Goal: Task Accomplishment & Management: Manage account settings

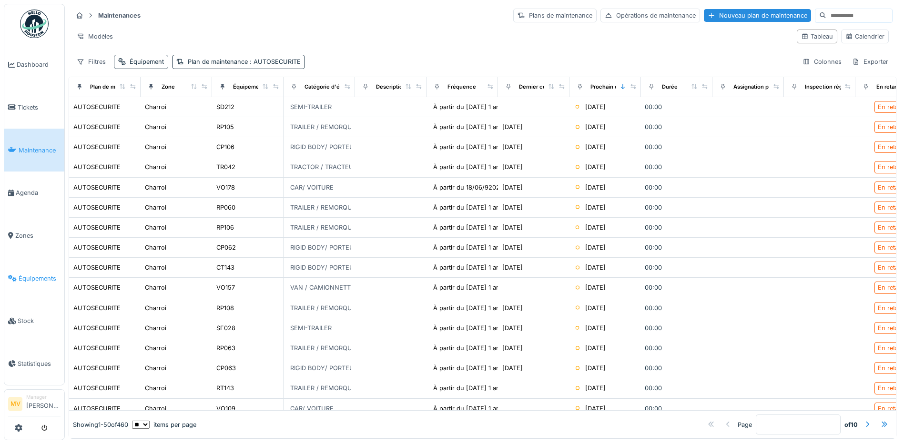
click at [40, 281] on span "Équipements" at bounding box center [40, 278] width 42 height 9
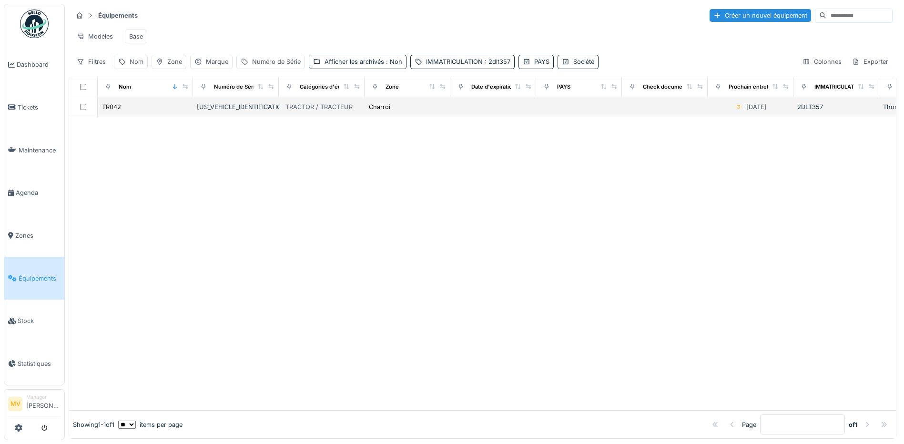
click at [258, 111] on div "[US_VEHICLE_IDENTIFICATION_NUMBER]" at bounding box center [236, 106] width 78 height 9
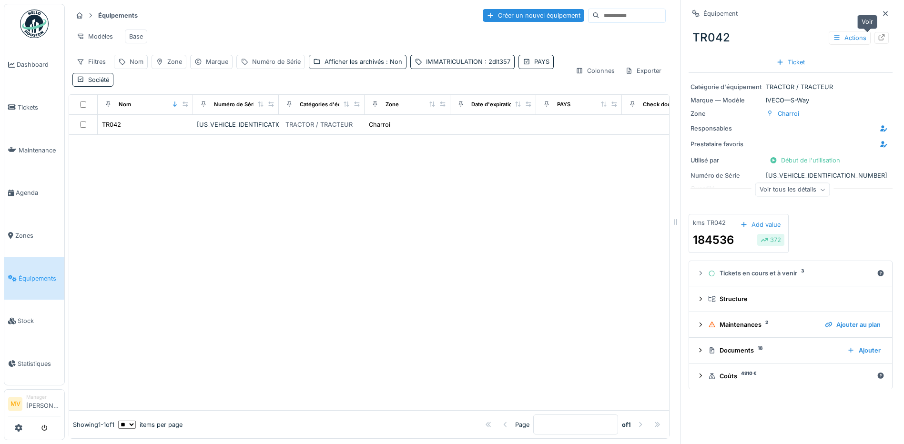
click at [878, 37] on icon at bounding box center [881, 37] width 6 height 6
click at [476, 65] on div "IMMATRICULATION : 2dlt357" at bounding box center [468, 61] width 84 height 9
click at [538, 113] on icon at bounding box center [540, 114] width 5 height 5
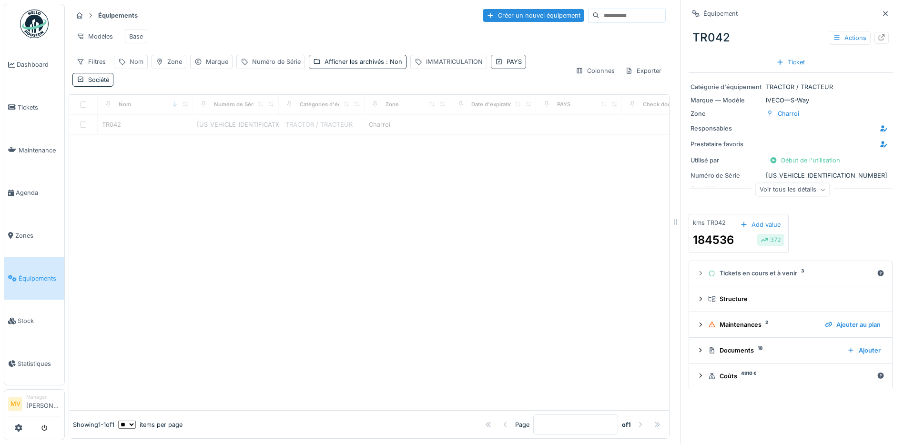
click at [139, 64] on div "Nom" at bounding box center [131, 62] width 34 height 14
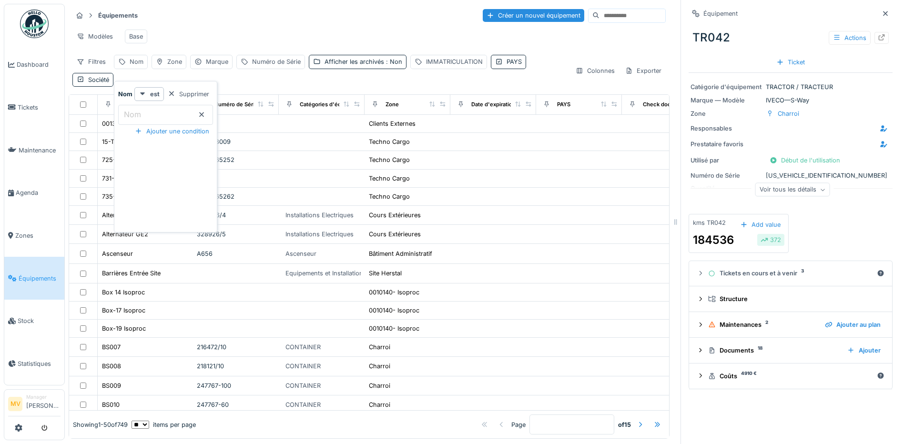
click at [160, 112] on input "Nom" at bounding box center [165, 115] width 95 height 20
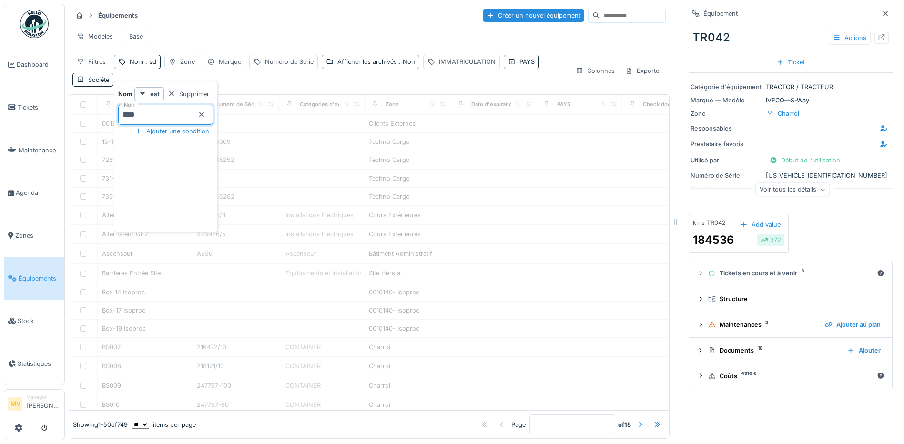
type input "****"
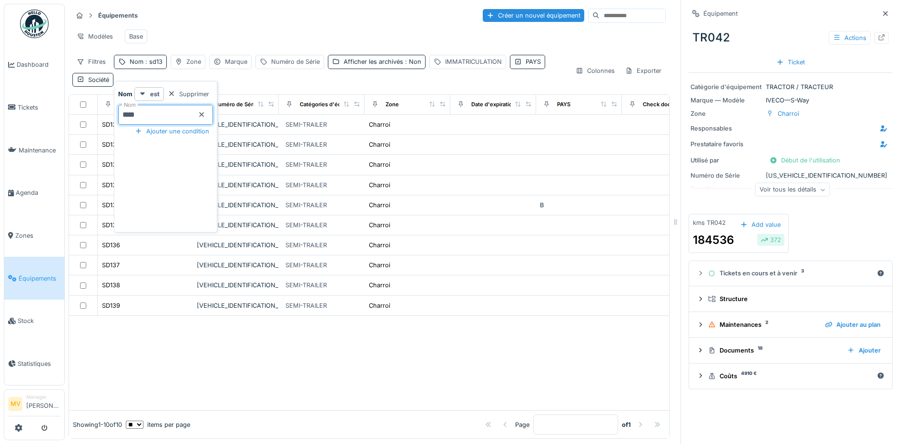
click at [289, 353] on div at bounding box center [369, 363] width 600 height 95
click at [883, 12] on icon at bounding box center [885, 13] width 5 height 5
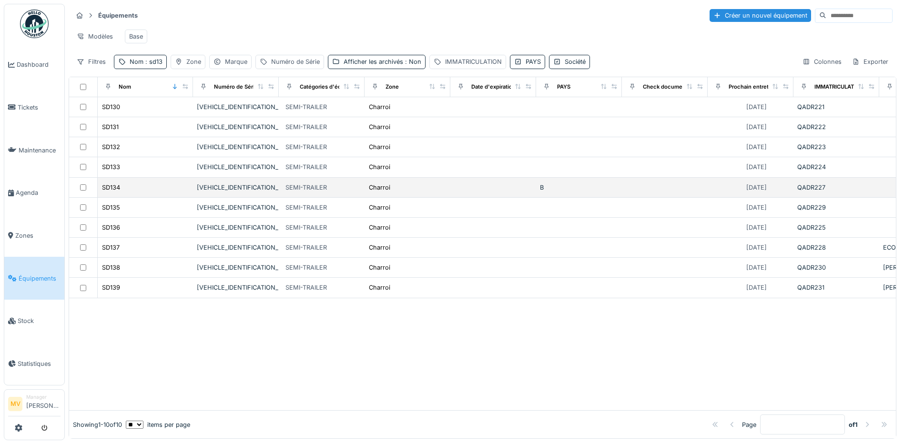
click at [211, 192] on div "VA9USLAKTGFZT0911" at bounding box center [236, 187] width 78 height 9
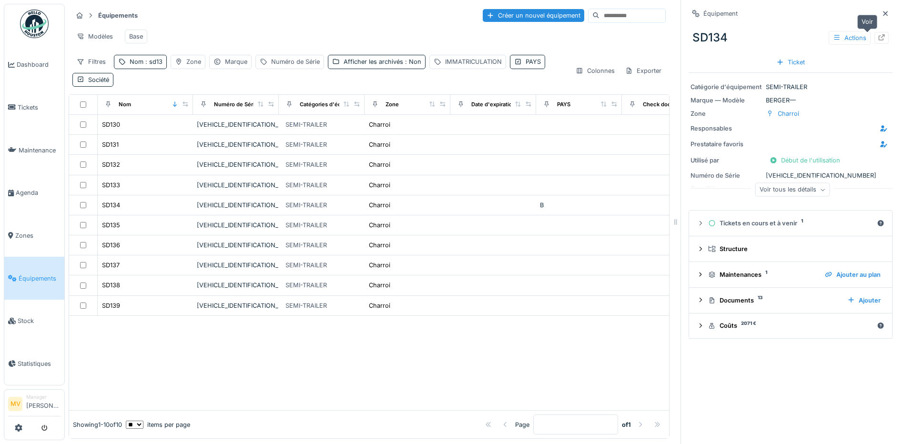
click at [874, 38] on div at bounding box center [881, 38] width 14 height 12
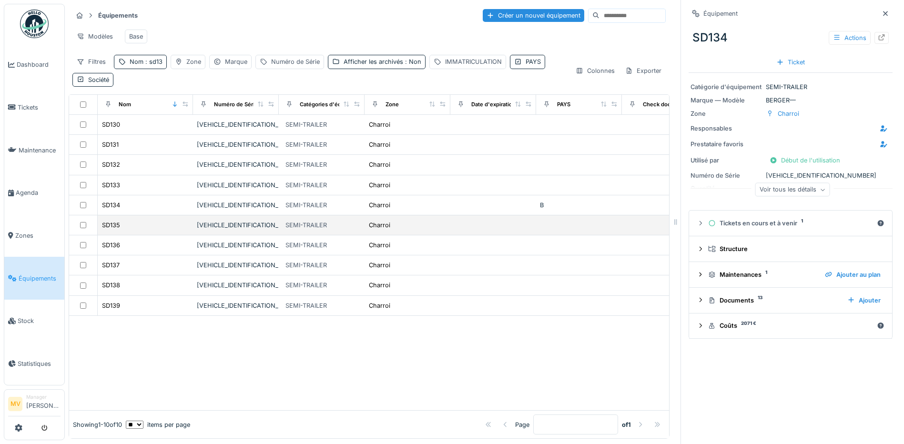
click at [231, 230] on div "VA9USLAKTGFZT0912" at bounding box center [236, 225] width 78 height 9
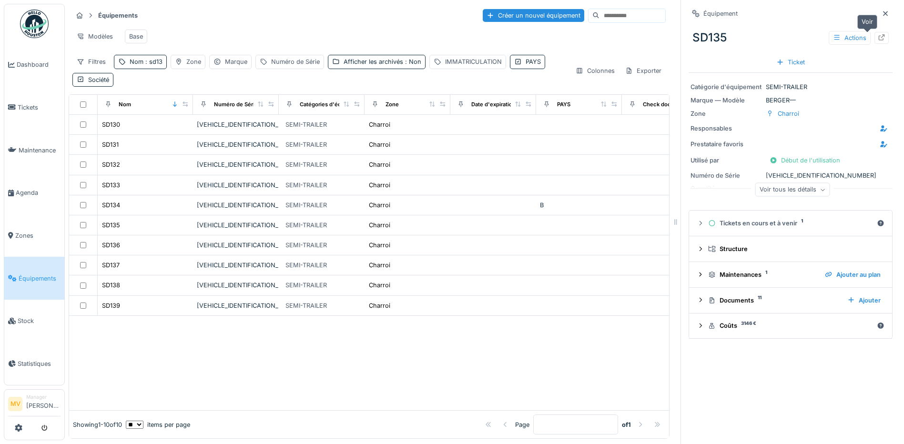
click at [878, 38] on icon at bounding box center [882, 37] width 8 height 6
click at [133, 66] on div "Nom : sd13" at bounding box center [146, 61] width 33 height 9
click at [204, 114] on icon at bounding box center [201, 114] width 5 height 5
click at [454, 66] on div "IMMATRICULATION" at bounding box center [473, 61] width 57 height 9
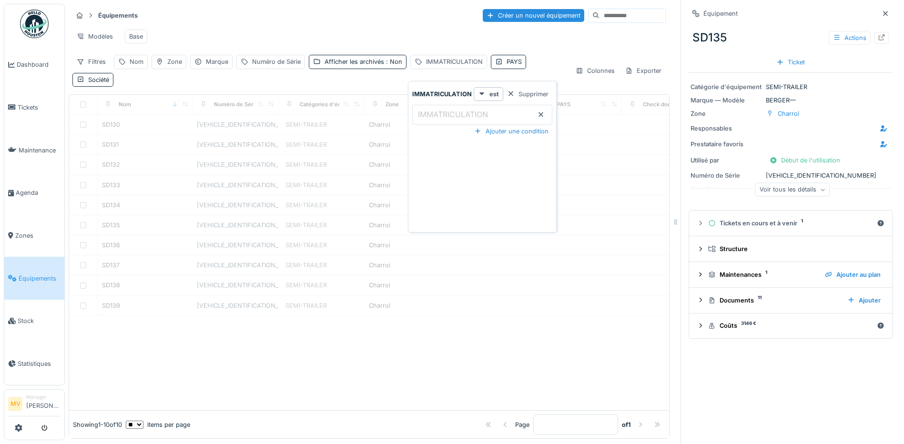
click at [465, 111] on label "IMMATRICULATION" at bounding box center [453, 114] width 74 height 11
click at [465, 111] on input "IMMATRICULATION" at bounding box center [482, 115] width 140 height 20
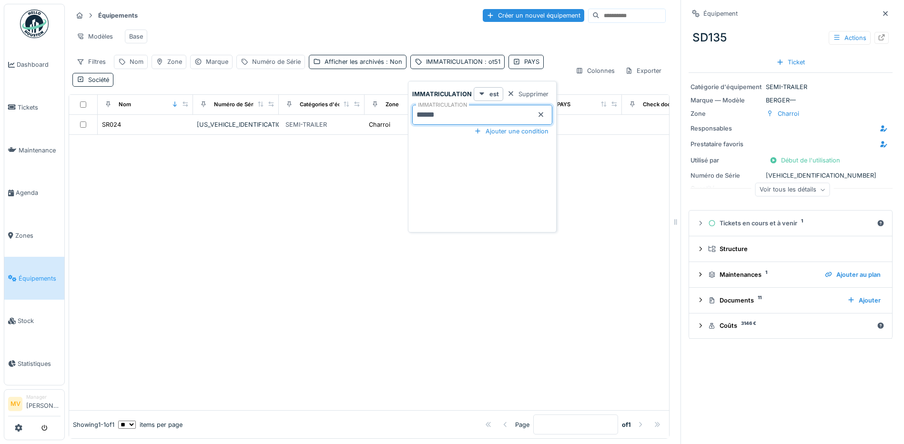
type input "******"
click at [359, 270] on div at bounding box center [369, 272] width 600 height 275
click at [881, 10] on icon at bounding box center [885, 13] width 8 height 6
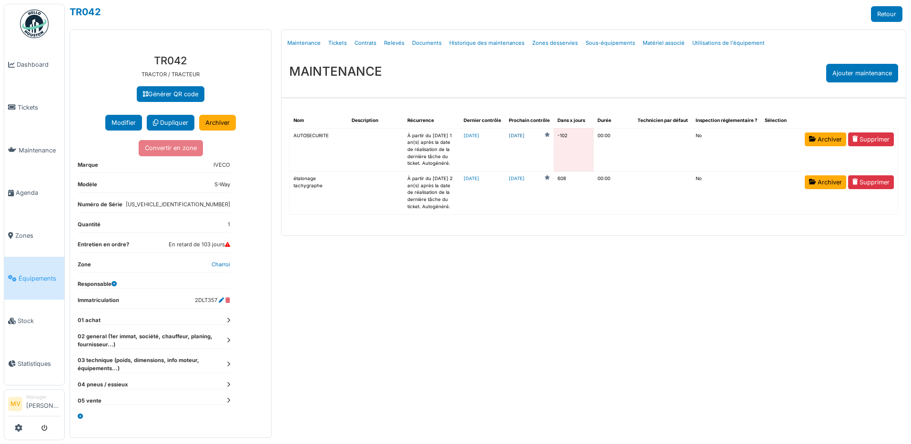
click at [521, 135] on link "2025-06-09" at bounding box center [517, 135] width 16 height 7
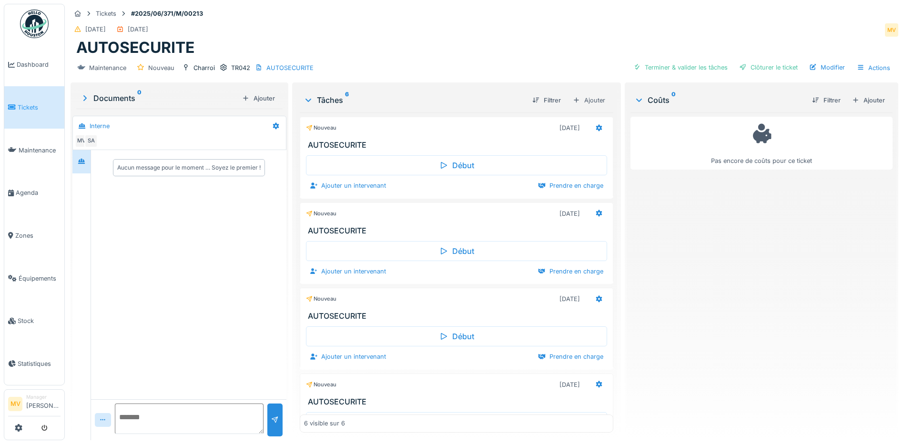
drag, startPoint x: 589, startPoint y: 212, endPoint x: 599, endPoint y: 194, distance: 20.5
click at [599, 194] on div "Début Ajouter un intervenant Prendre en charge" at bounding box center [456, 173] width 313 height 46
click at [595, 212] on icon at bounding box center [599, 213] width 8 height 6
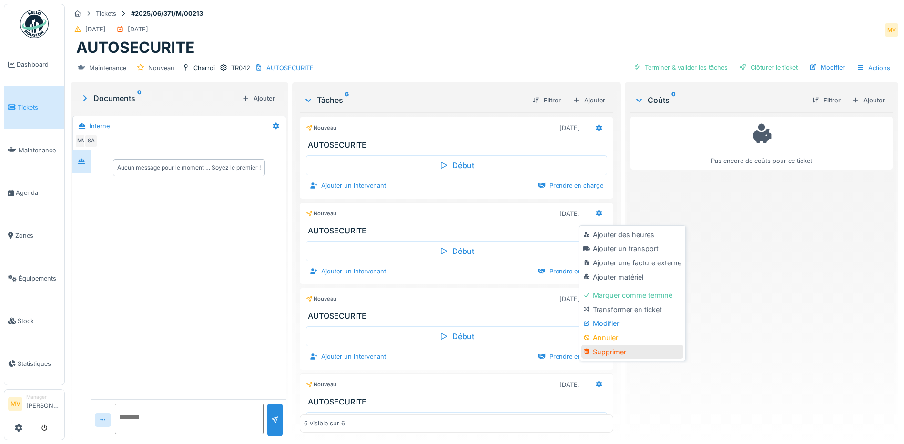
click at [605, 353] on div "Supprimer" at bounding box center [631, 352] width 101 height 14
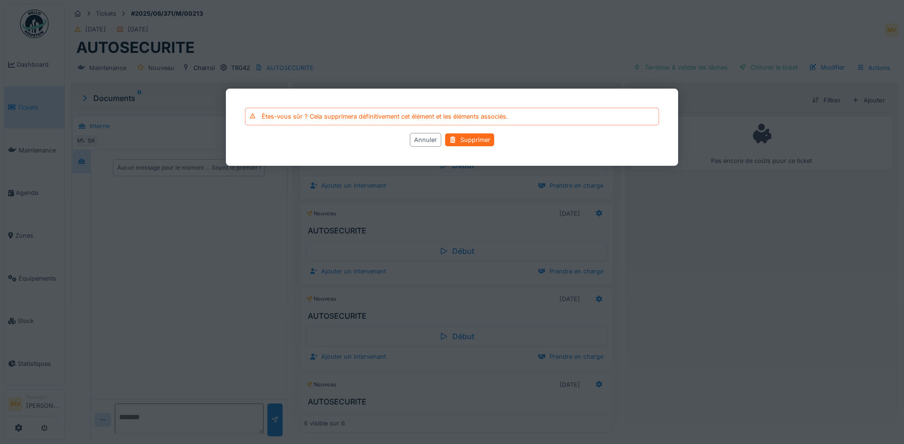
click at [479, 144] on div "Supprimer" at bounding box center [469, 140] width 49 height 13
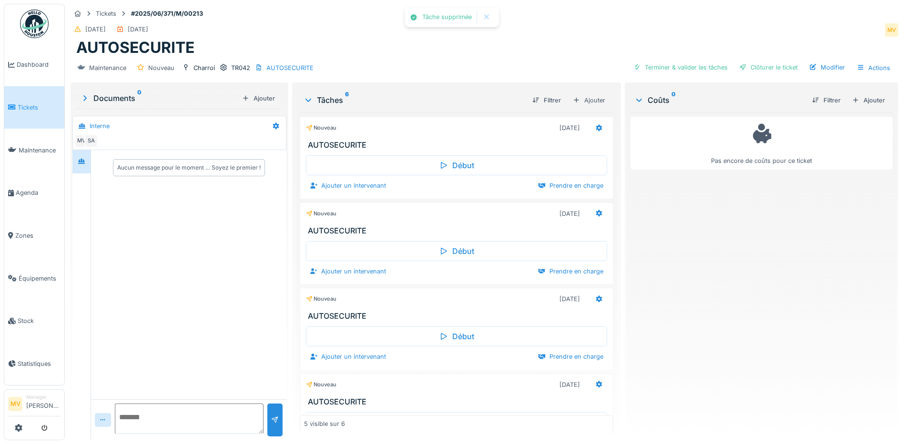
click at [588, 212] on div at bounding box center [452, 222] width 904 height 444
click at [595, 211] on icon at bounding box center [599, 213] width 8 height 6
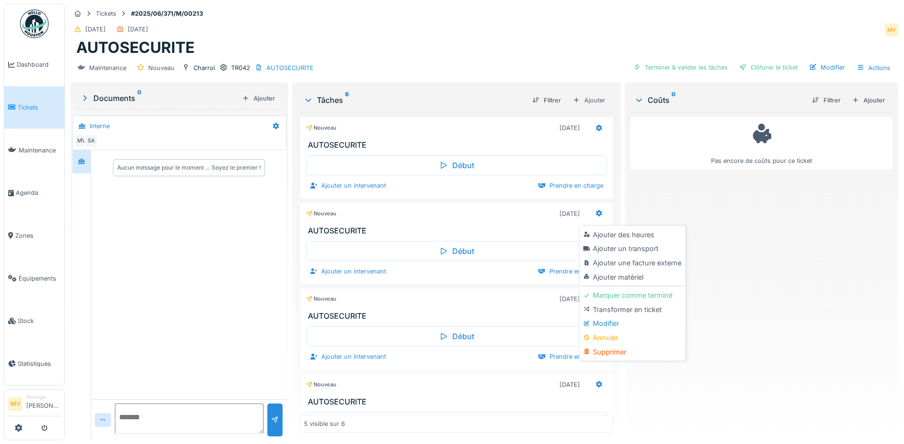
drag, startPoint x: 620, startPoint y: 350, endPoint x: 599, endPoint y: 322, distance: 34.7
click at [620, 350] on div "Supprimer" at bounding box center [631, 352] width 101 height 14
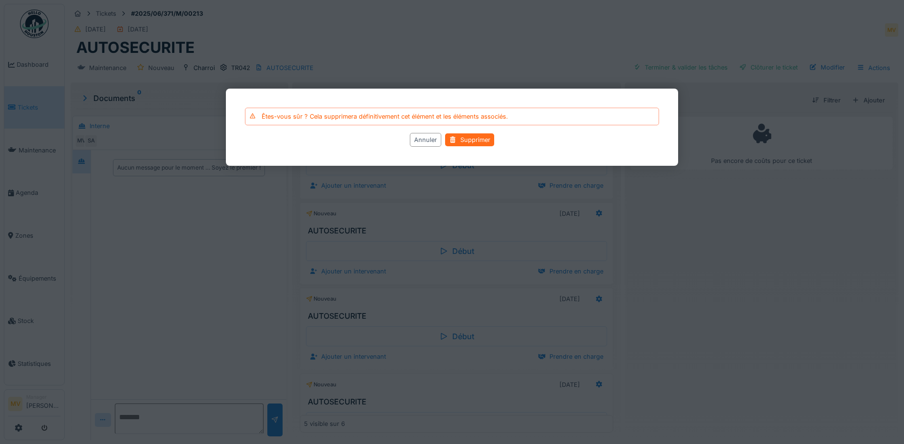
click at [474, 146] on div "Supprimer" at bounding box center [469, 140] width 49 height 13
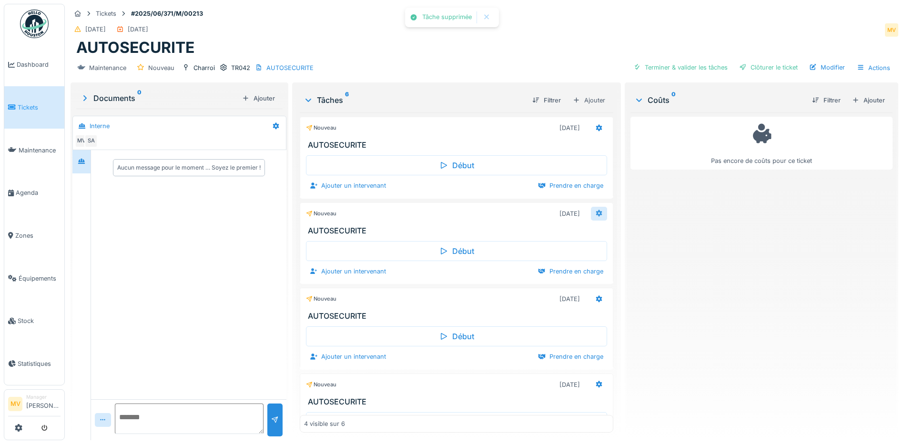
click at [596, 213] on icon at bounding box center [599, 213] width 6 height 7
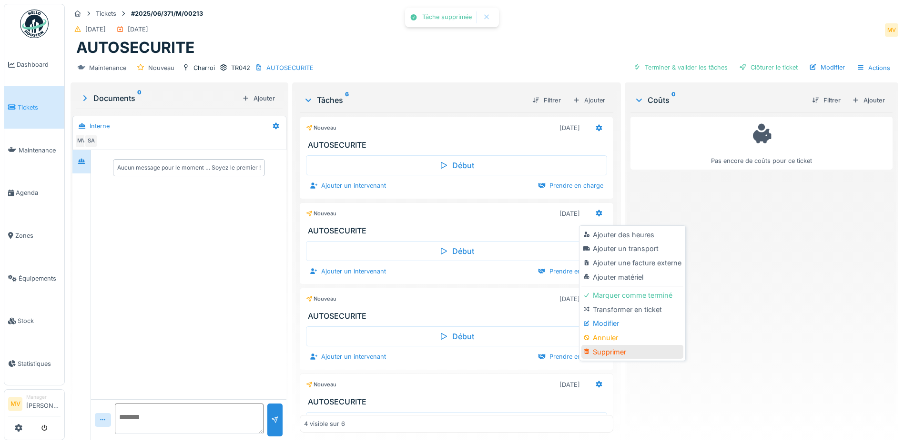
click at [608, 349] on div "Supprimer" at bounding box center [631, 352] width 101 height 14
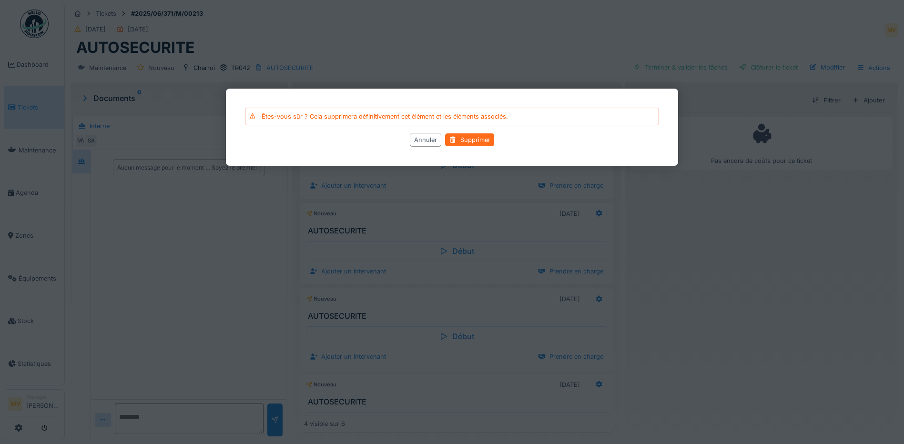
click at [482, 141] on div "Supprimer" at bounding box center [469, 140] width 49 height 13
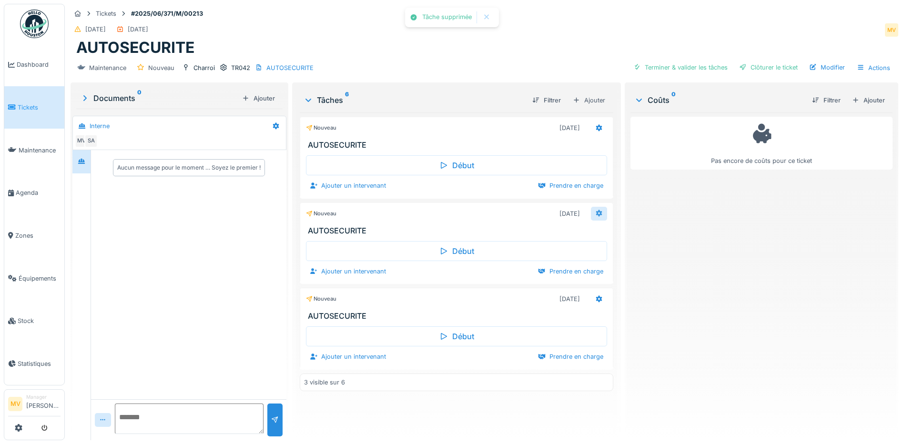
click at [596, 212] on icon at bounding box center [599, 213] width 6 height 7
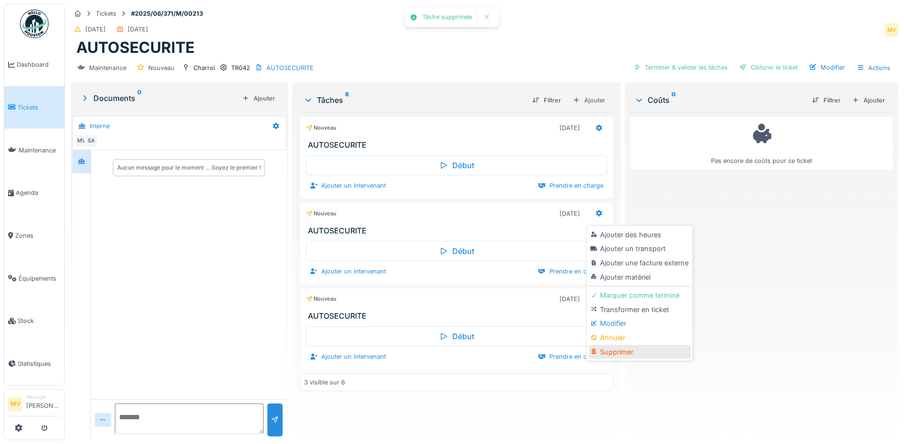
click at [610, 347] on div "Supprimer" at bounding box center [638, 352] width 101 height 14
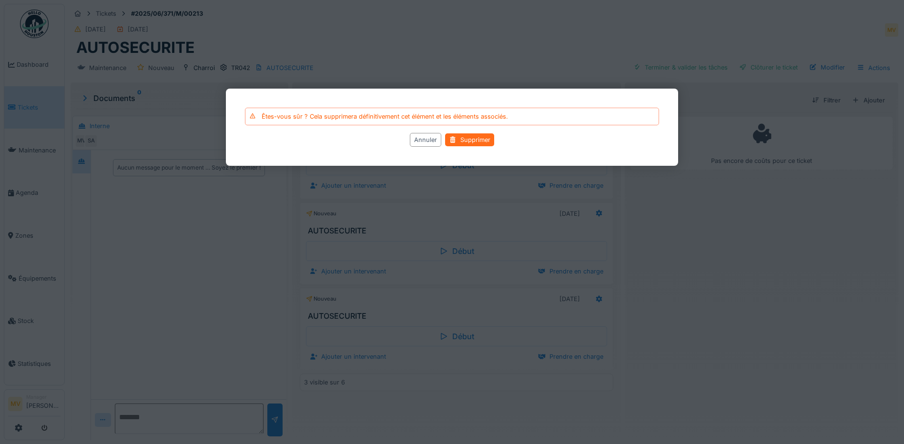
click at [482, 144] on div "Supprimer" at bounding box center [469, 140] width 49 height 13
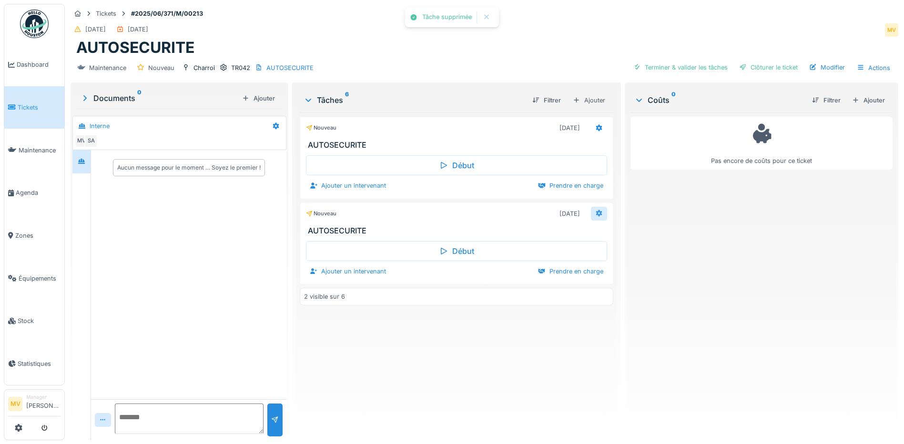
click at [601, 219] on div at bounding box center [599, 214] width 16 height 14
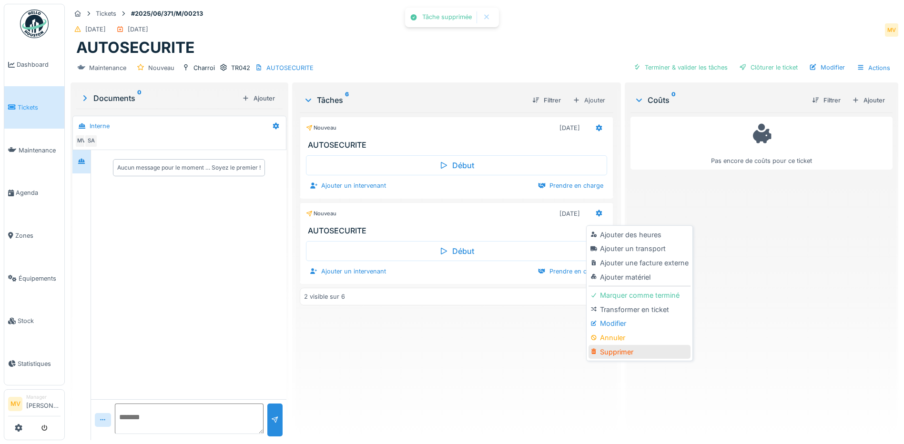
click at [617, 354] on div "Supprimer" at bounding box center [638, 352] width 101 height 14
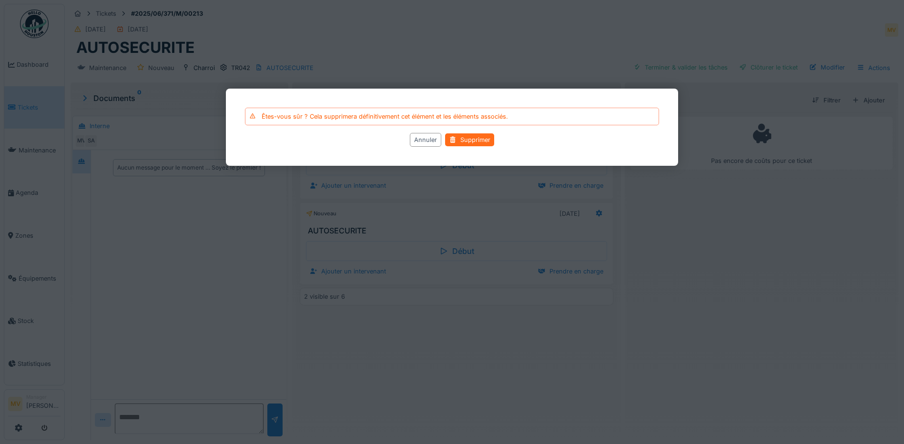
click at [479, 141] on div "Supprimer" at bounding box center [469, 140] width 49 height 13
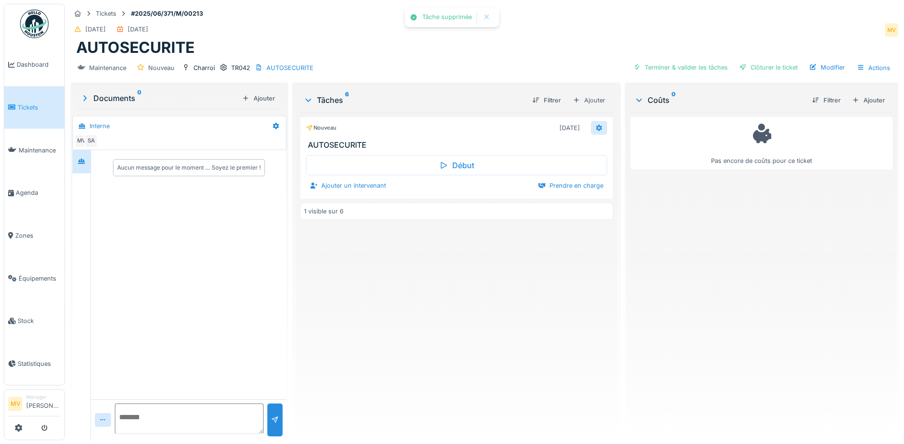
click at [595, 128] on icon at bounding box center [599, 128] width 8 height 6
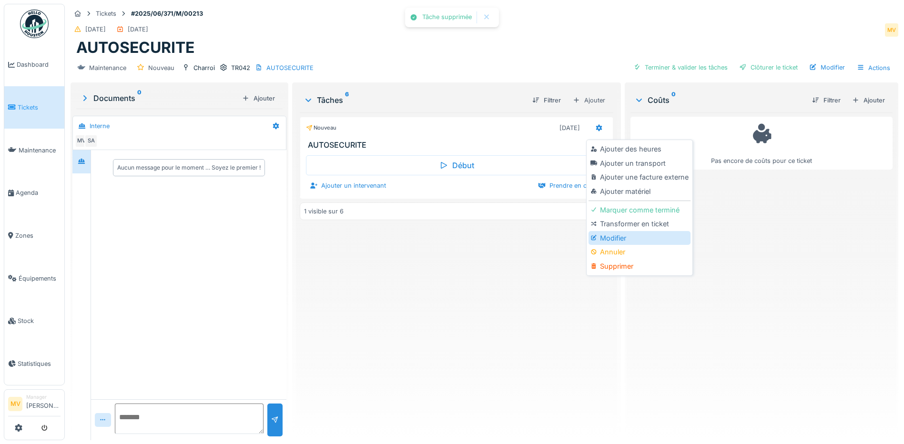
click at [618, 238] on div "Modifier" at bounding box center [638, 238] width 101 height 14
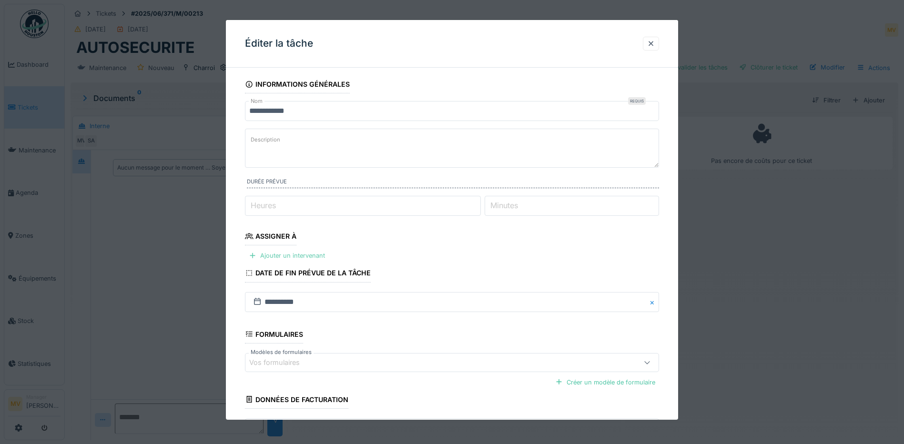
drag, startPoint x: 323, startPoint y: 255, endPoint x: 322, endPoint y: 260, distance: 5.1
click at [323, 255] on div "Ajouter un intervenant" at bounding box center [287, 255] width 84 height 13
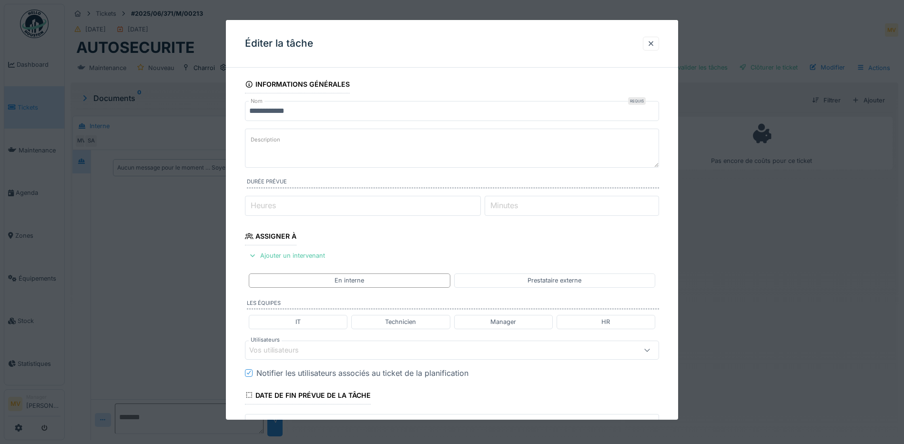
click at [322, 343] on div "Vos utilisateurs" at bounding box center [452, 350] width 414 height 19
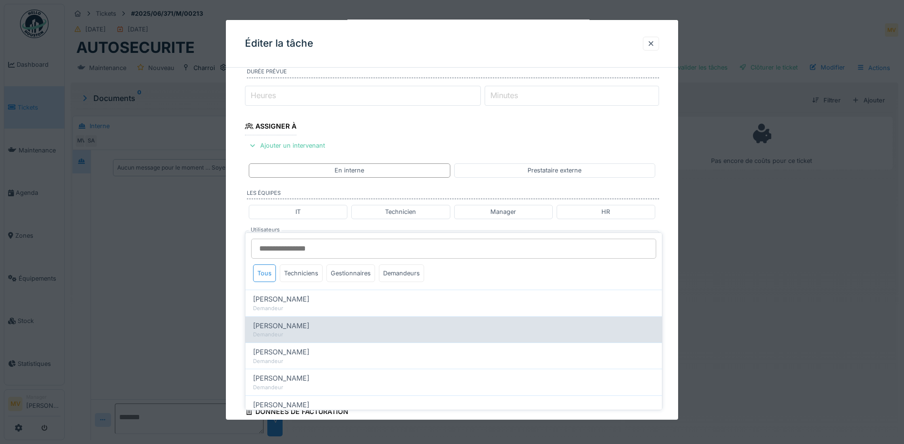
scroll to position [130, 0]
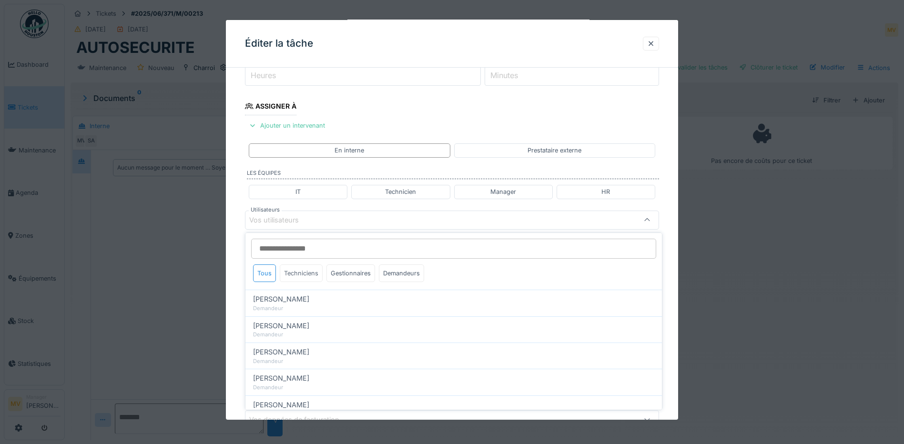
click at [310, 273] on div "Techniciens" at bounding box center [301, 273] width 43 height 18
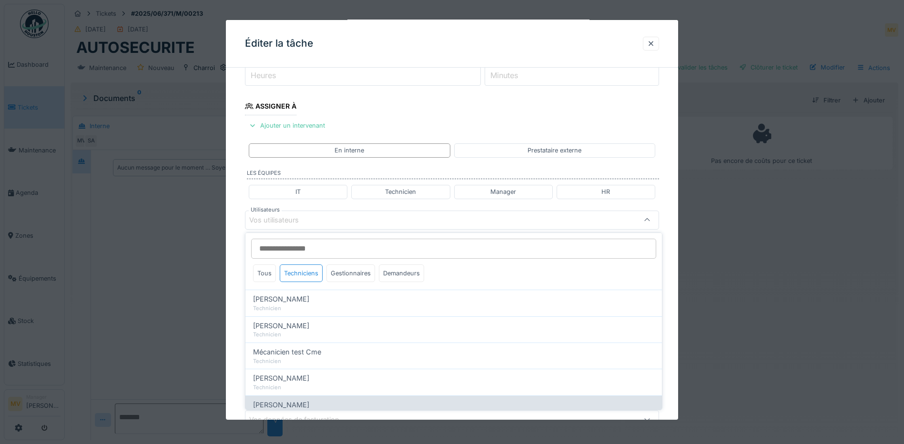
click at [306, 402] on span "Patrick Fridmansky" at bounding box center [281, 405] width 56 height 10
type input "*****"
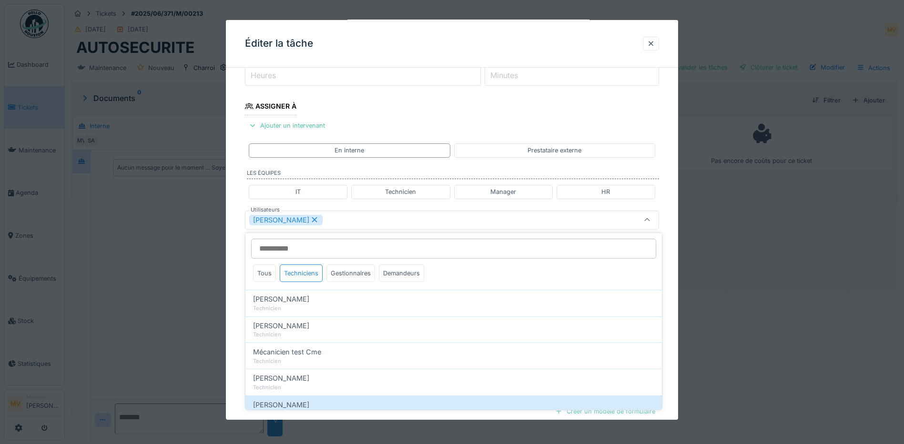
click at [341, 223] on div "Patrick Fridmansky" at bounding box center [427, 220] width 357 height 10
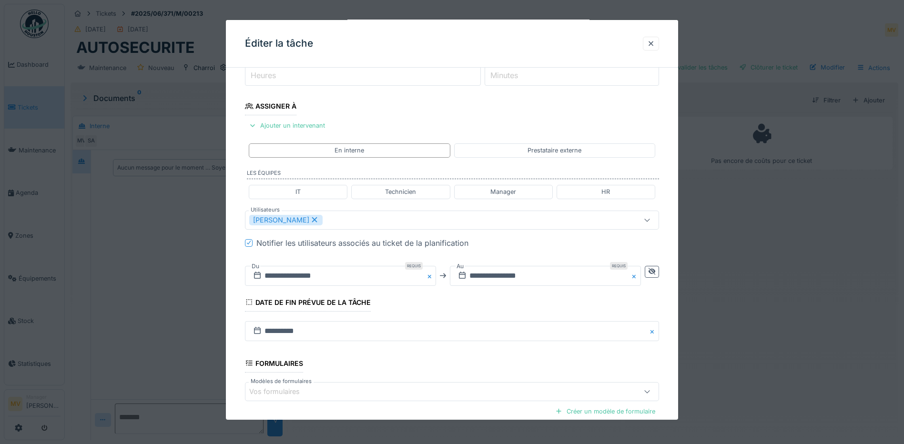
click at [429, 275] on button "Close" at bounding box center [430, 276] width 10 height 20
click at [347, 280] on input "text" at bounding box center [340, 276] width 191 height 20
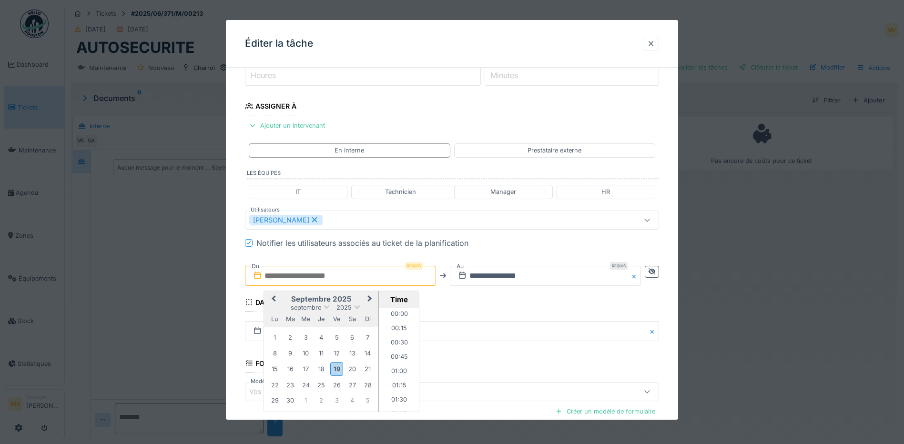
scroll to position [984, 0]
click at [333, 366] on div "19" at bounding box center [336, 369] width 13 height 14
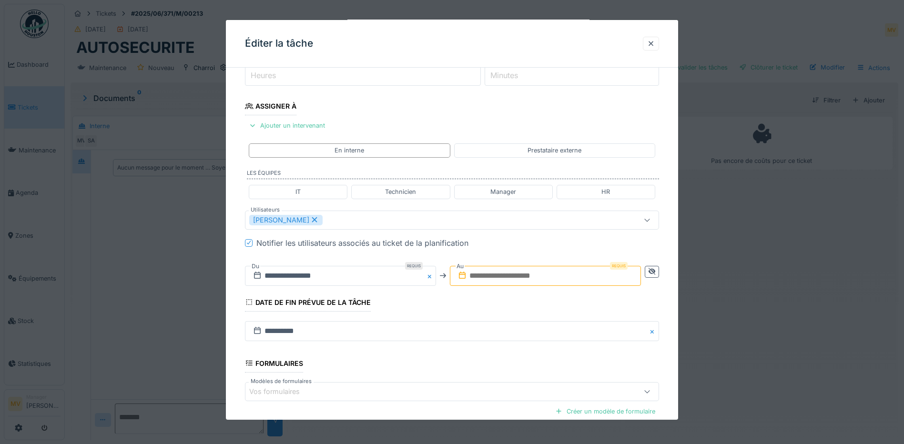
click at [578, 277] on input "text" at bounding box center [545, 276] width 191 height 20
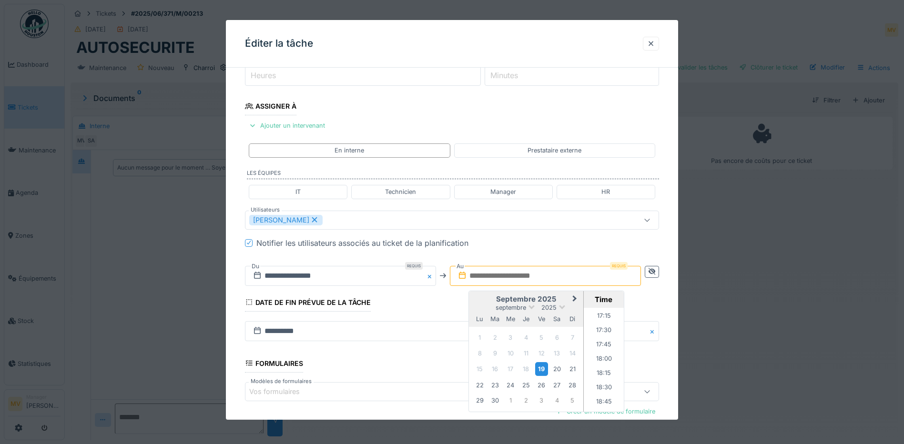
click at [544, 368] on div "19" at bounding box center [541, 369] width 13 height 14
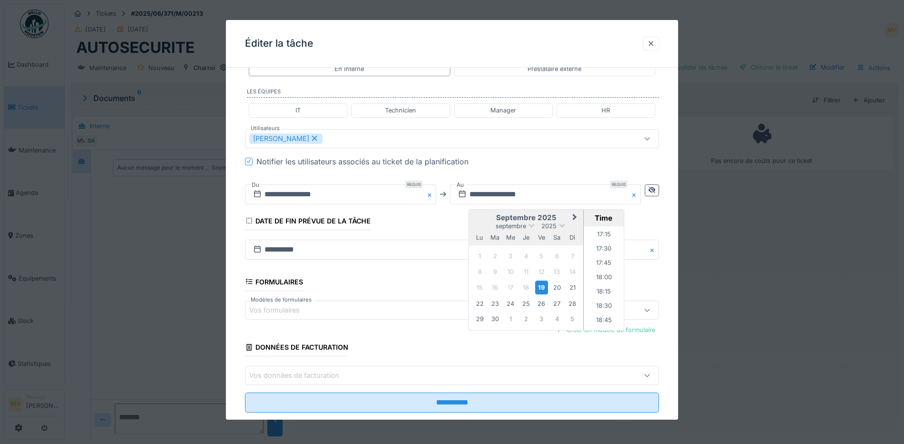
scroll to position [231, 0]
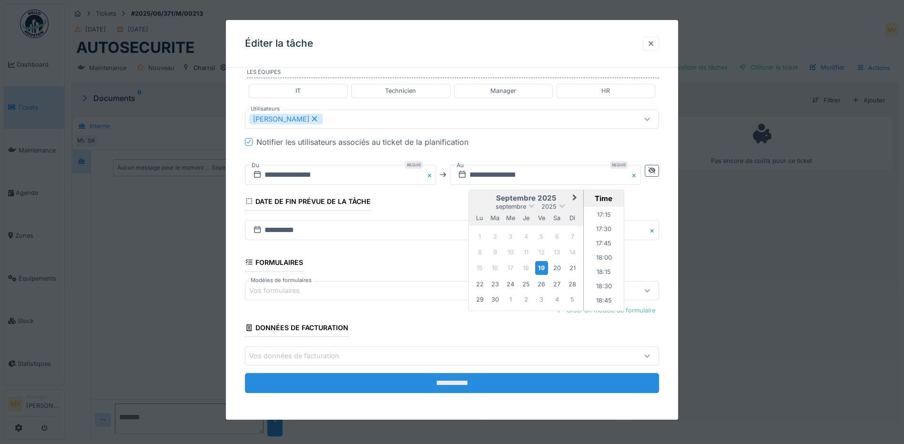
drag, startPoint x: 425, startPoint y: 383, endPoint x: 432, endPoint y: 379, distance: 8.1
click at [425, 383] on input "**********" at bounding box center [452, 383] width 414 height 20
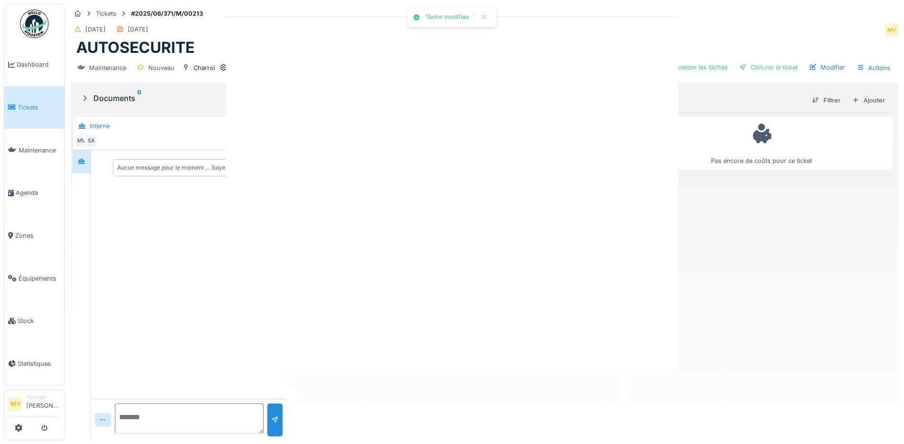
scroll to position [0, 0]
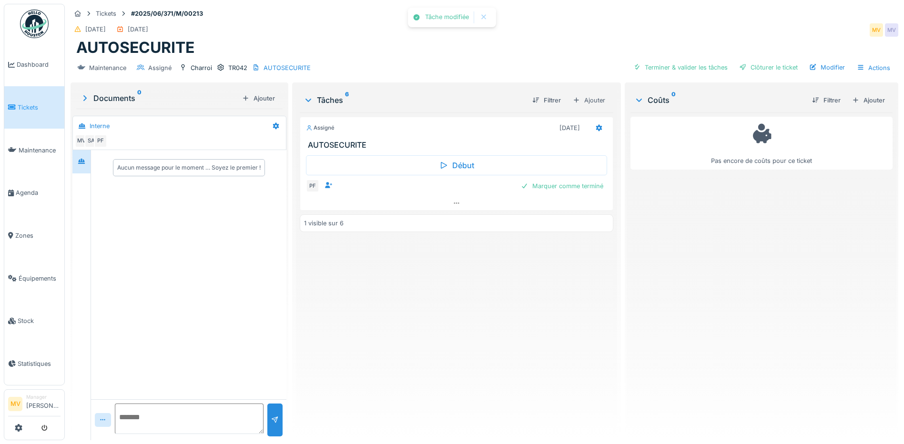
drag, startPoint x: 584, startPoint y: 185, endPoint x: 610, endPoint y: 189, distance: 27.0
click at [585, 187] on div "Marquer comme terminé" at bounding box center [562, 186] width 90 height 13
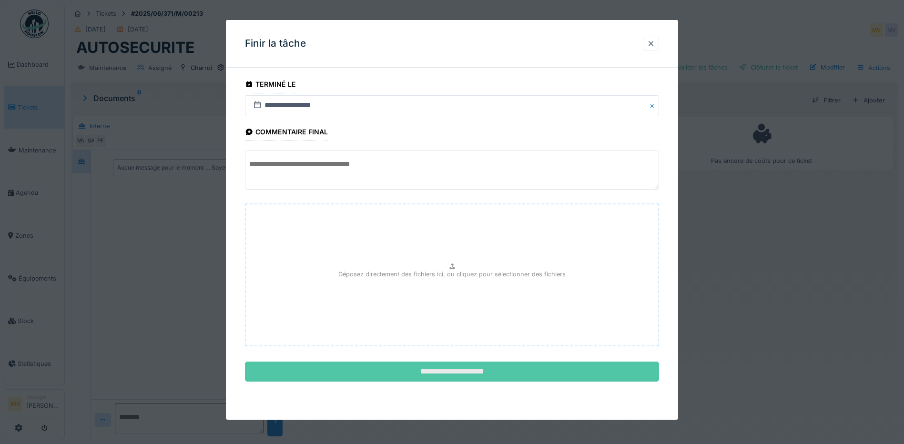
click at [440, 363] on input "**********" at bounding box center [452, 372] width 414 height 20
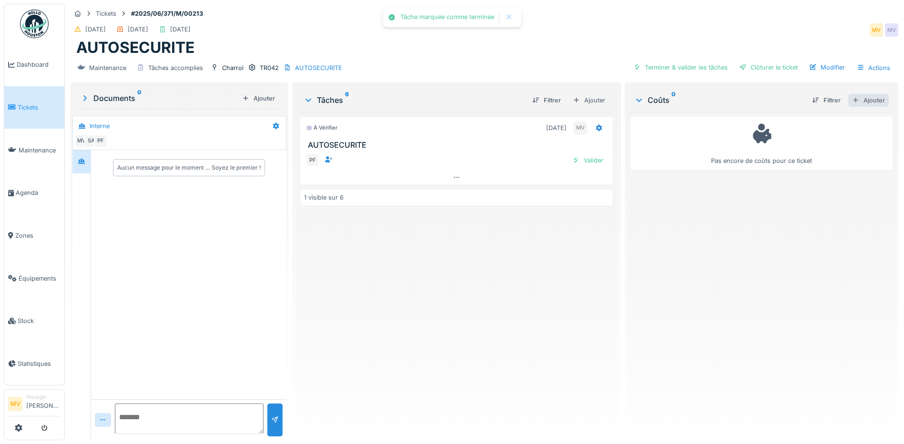
drag, startPoint x: 865, startPoint y: 95, endPoint x: 847, endPoint y: 95, distance: 17.2
click at [864, 95] on div "Ajouter" at bounding box center [868, 100] width 40 height 13
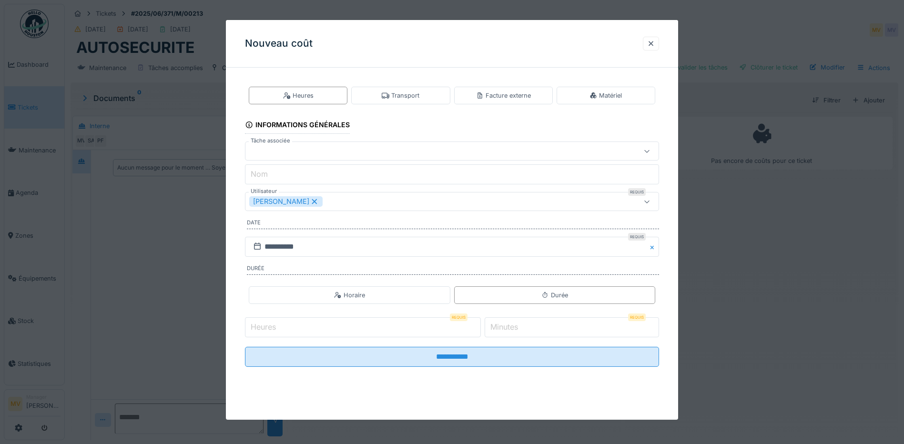
click at [312, 201] on icon at bounding box center [314, 201] width 5 height 5
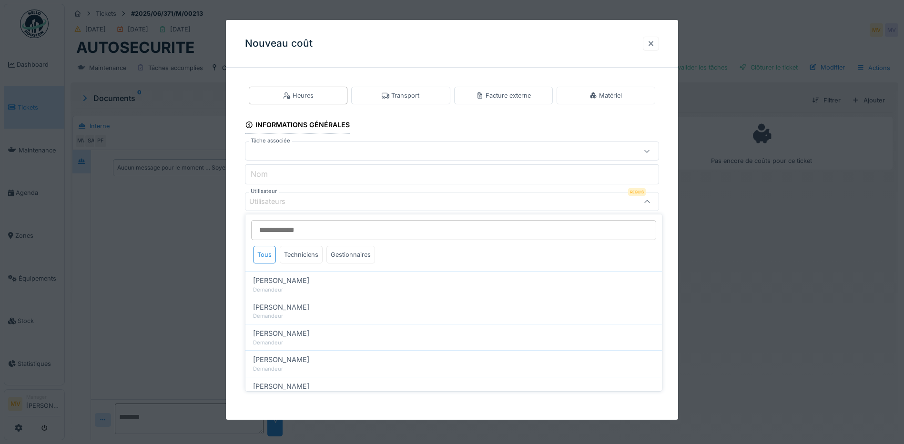
click at [298, 201] on div "Utilisateurs" at bounding box center [274, 201] width 50 height 10
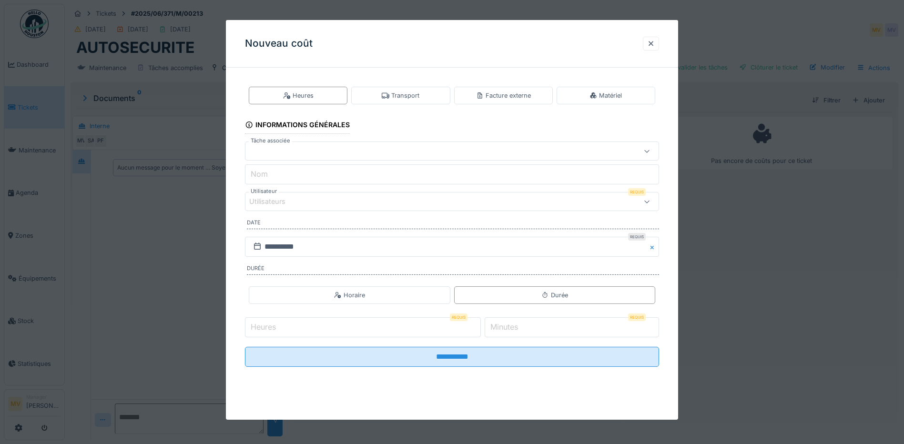
click at [304, 202] on div "Utilisateurs" at bounding box center [427, 201] width 357 height 10
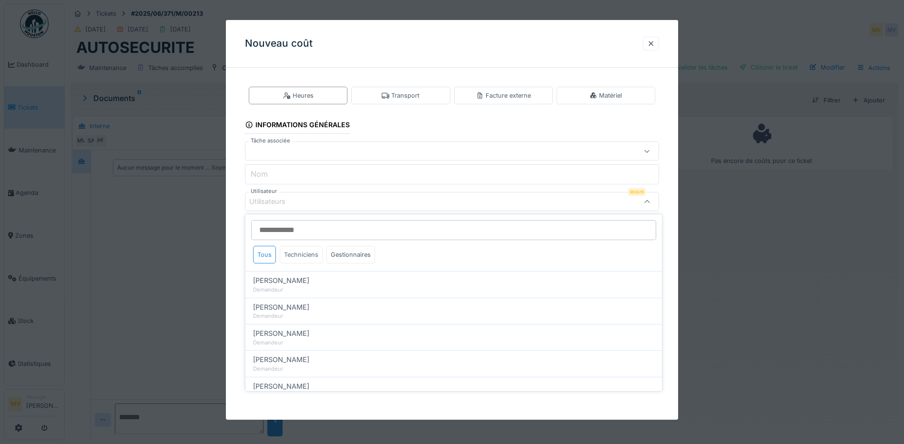
click at [305, 254] on div "Techniciens" at bounding box center [301, 255] width 43 height 18
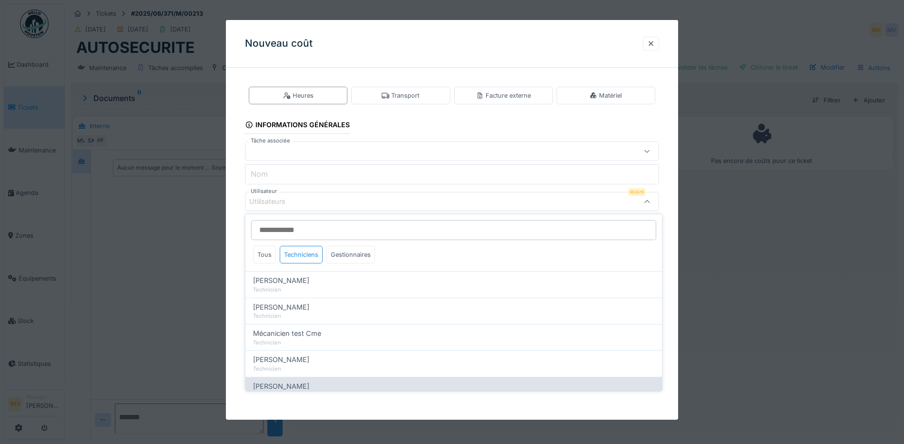
click at [292, 384] on span "[PERSON_NAME]" at bounding box center [281, 386] width 56 height 10
type input "*****"
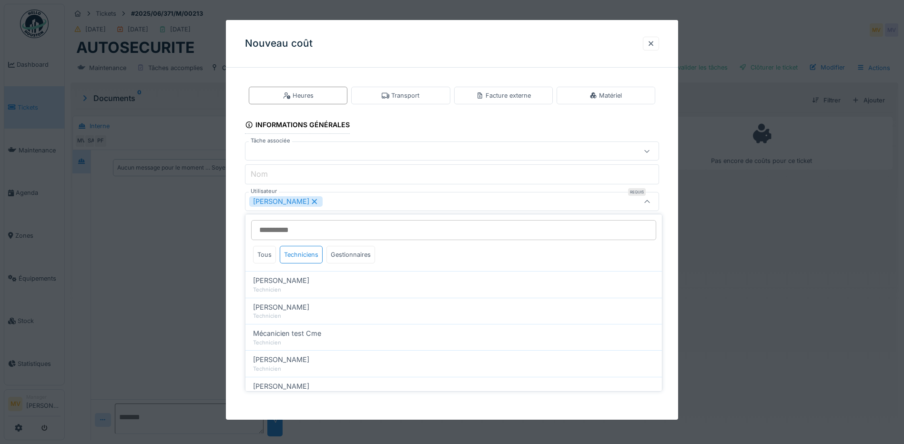
click at [352, 200] on div "[PERSON_NAME]" at bounding box center [427, 201] width 357 height 10
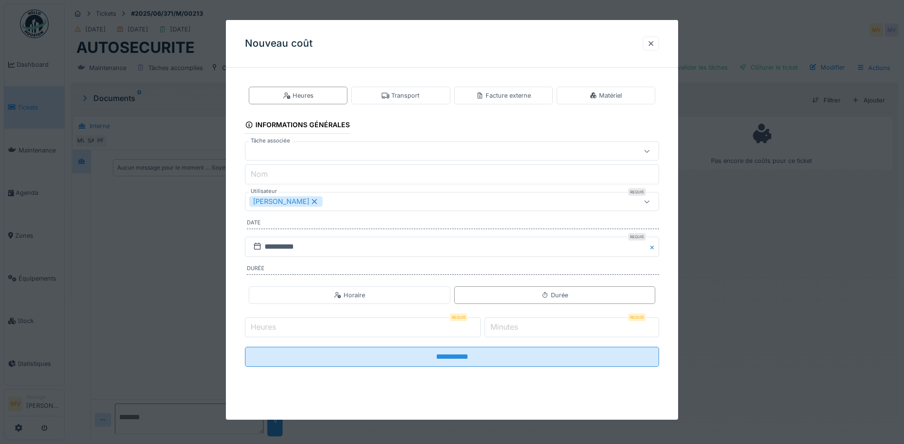
click at [478, 324] on input "*" at bounding box center [363, 327] width 236 height 20
type input "*"
click at [480, 331] on input "*" at bounding box center [363, 327] width 236 height 20
click at [545, 329] on input "*" at bounding box center [571, 327] width 174 height 20
click at [654, 325] on input "**" at bounding box center [571, 327] width 174 height 20
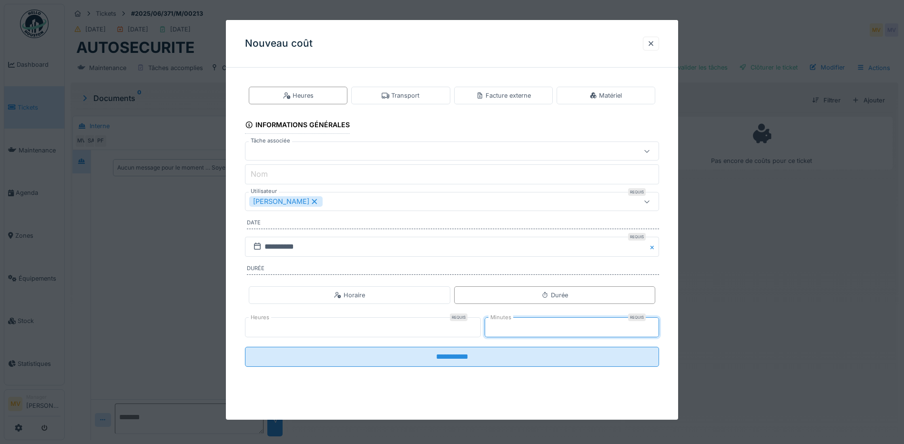
click at [655, 322] on input "**" at bounding box center [571, 327] width 174 height 20
type input "**"
click at [655, 322] on input "**" at bounding box center [571, 327] width 174 height 20
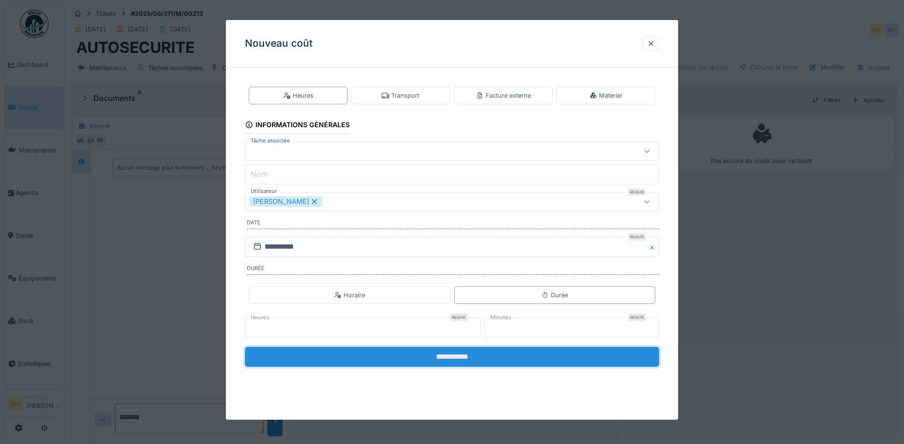
click at [617, 352] on input "**********" at bounding box center [452, 357] width 414 height 20
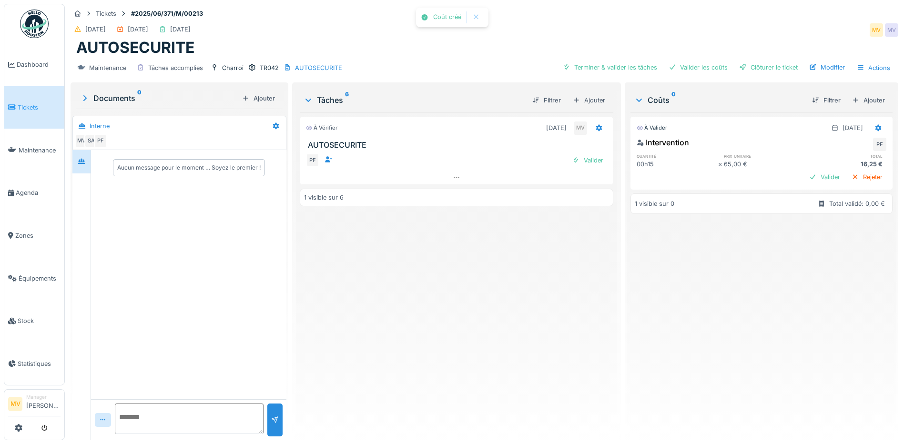
drag, startPoint x: 736, startPoint y: 64, endPoint x: 643, endPoint y: 57, distance: 93.6
click at [720, 61] on div "Terminer & valider les tâches Valider les coûts Clôturer le ticket Modifier Act…" at bounding box center [726, 68] width 335 height 14
click at [772, 66] on div "Clôturer le ticket" at bounding box center [768, 67] width 66 height 13
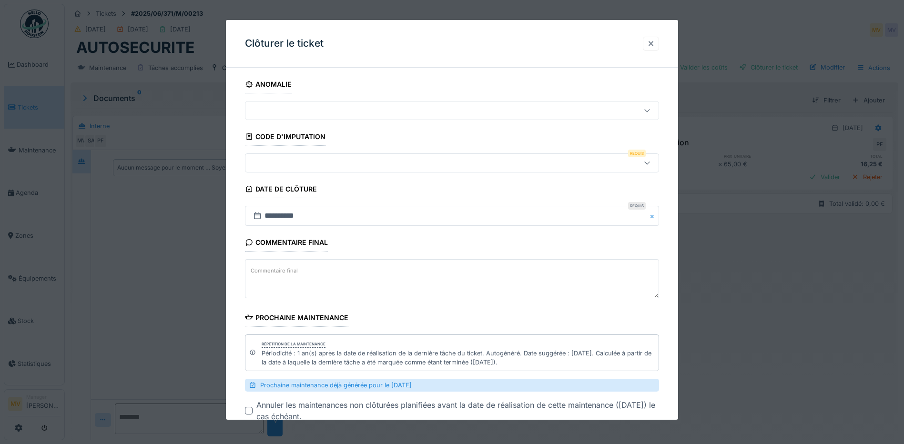
click at [351, 154] on div at bounding box center [452, 162] width 414 height 19
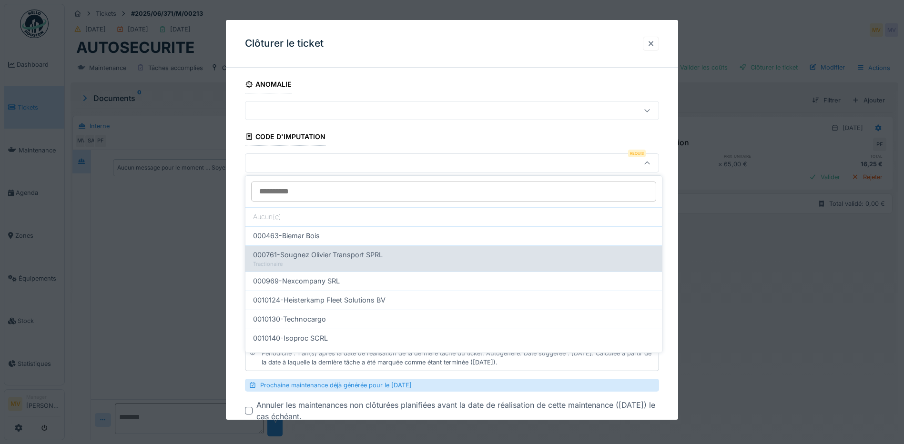
scroll to position [302, 0]
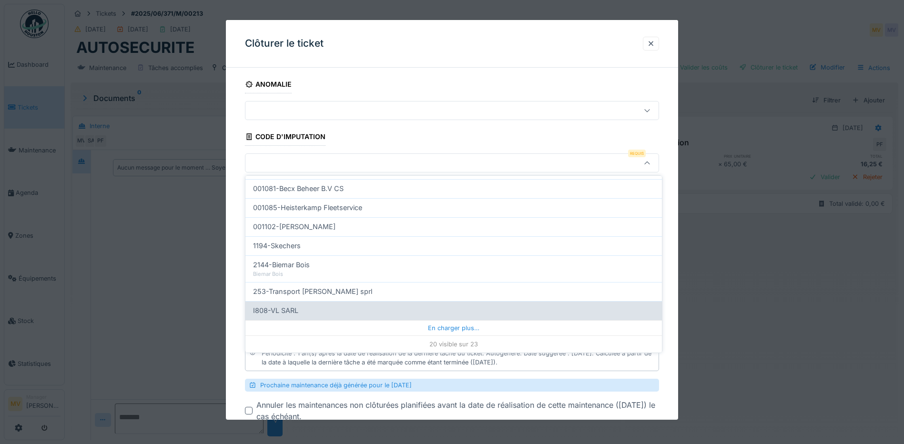
click at [441, 331] on div "En charger plus…" at bounding box center [453, 327] width 416 height 15
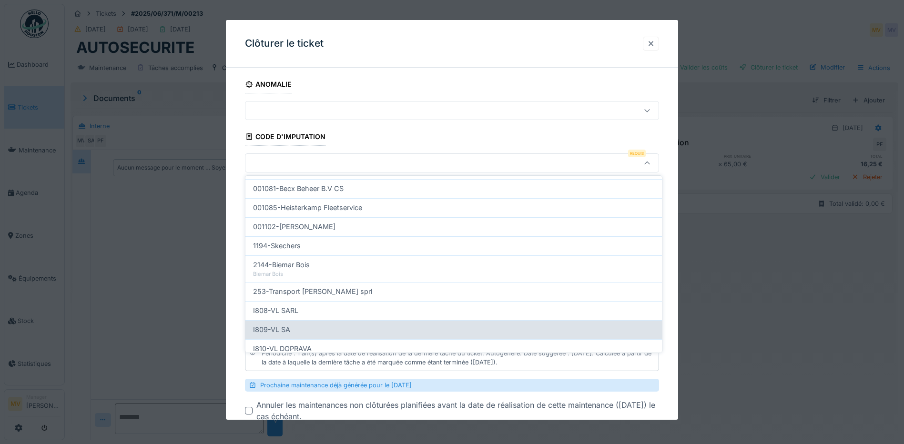
click at [325, 334] on div "I809-VL SA" at bounding box center [453, 329] width 401 height 10
type input "***"
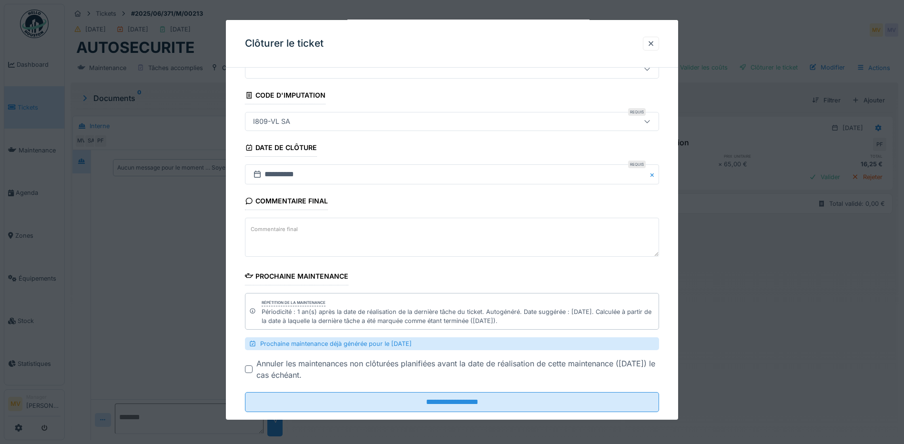
scroll to position [61, 0]
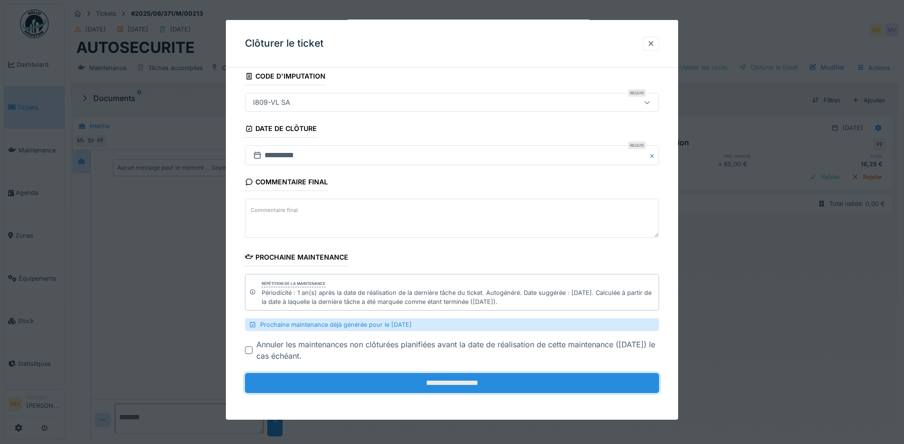
click at [481, 383] on input "**********" at bounding box center [452, 383] width 414 height 20
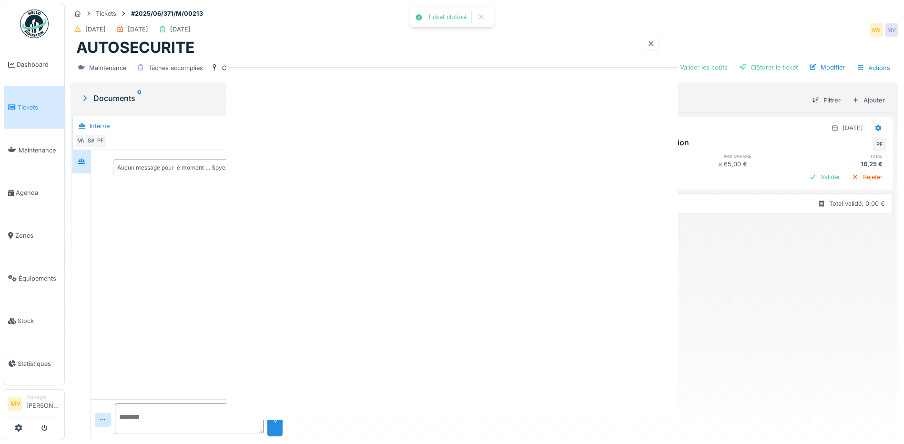
scroll to position [0, 0]
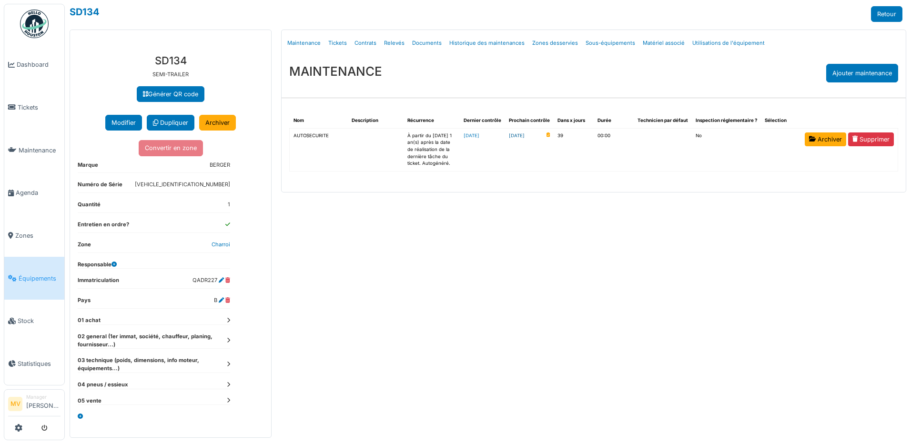
click at [525, 136] on link "2025-10-28" at bounding box center [517, 135] width 16 height 7
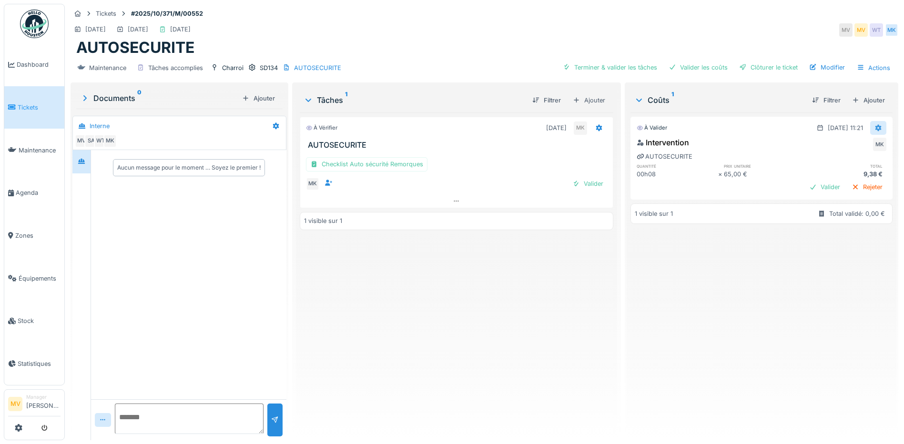
click at [875, 127] on icon at bounding box center [878, 127] width 6 height 7
click at [834, 147] on div "Modifier" at bounding box center [831, 149] width 46 height 14
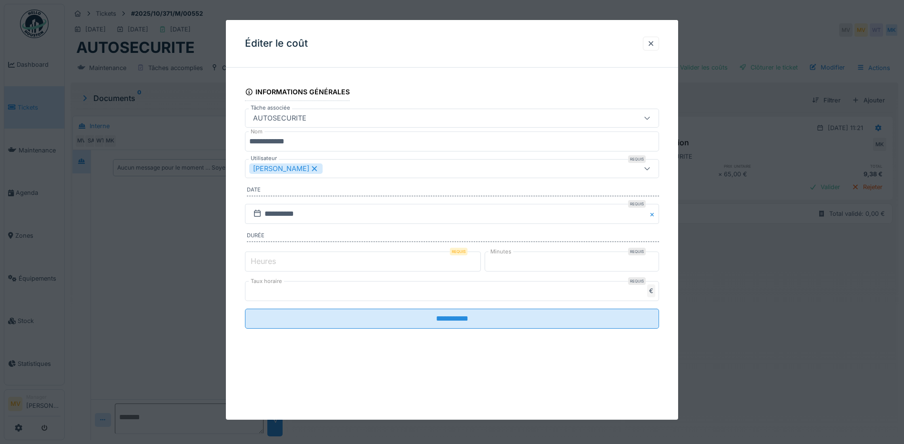
type input "*"
click at [479, 260] on input "*" at bounding box center [363, 262] width 236 height 20
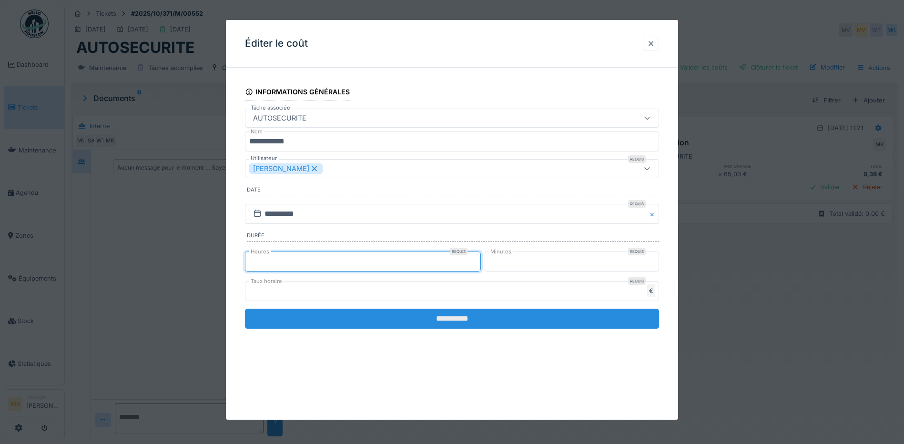
click at [491, 312] on input "**********" at bounding box center [452, 319] width 414 height 20
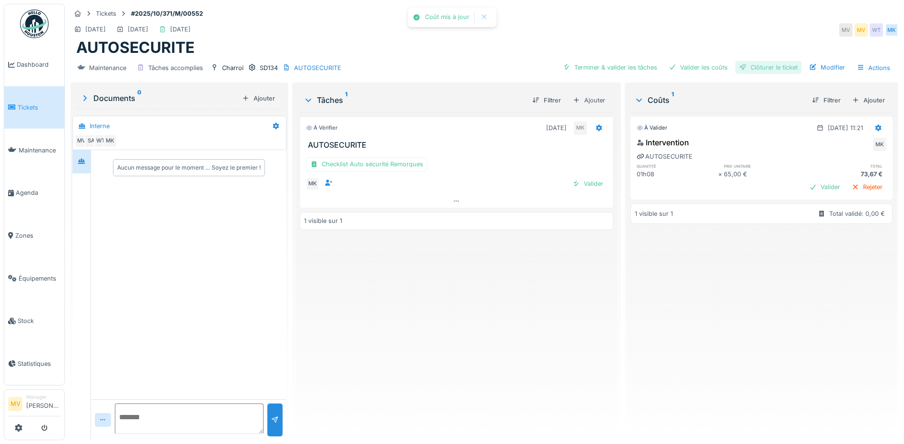
click at [771, 68] on div "Clôturer le ticket" at bounding box center [768, 67] width 66 height 13
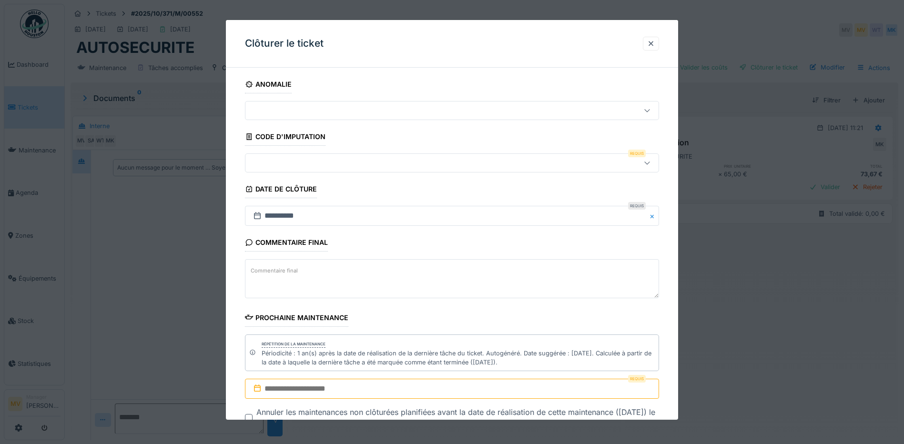
click at [420, 163] on div at bounding box center [427, 163] width 357 height 10
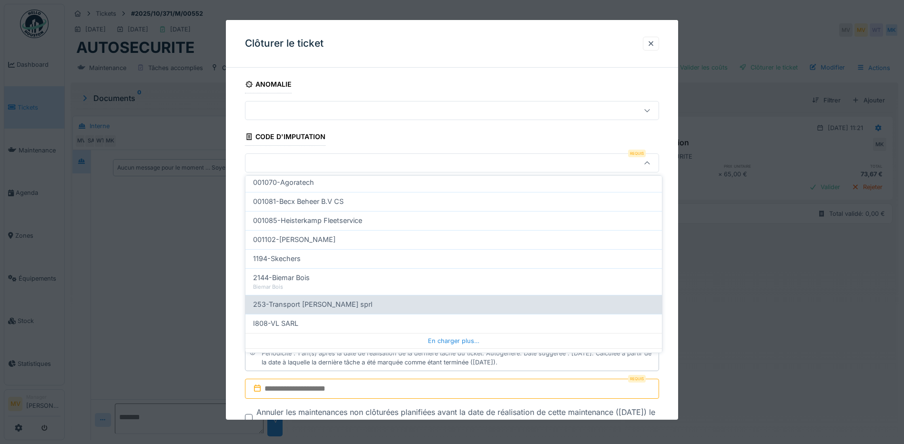
scroll to position [302, 0]
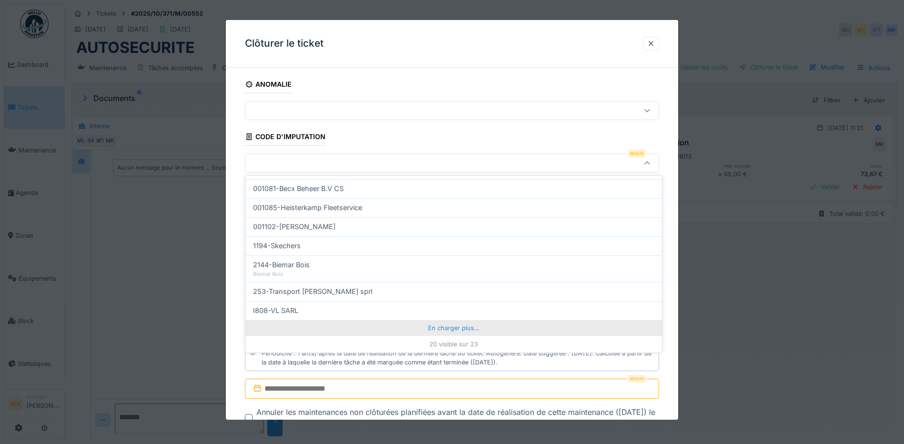
click at [423, 324] on div "En charger plus…" at bounding box center [453, 327] width 416 height 15
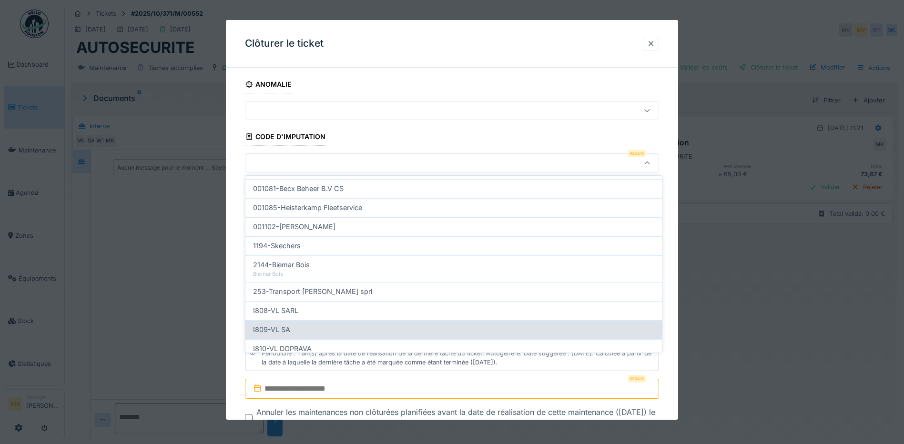
click at [333, 331] on div "I809-VL SA" at bounding box center [453, 329] width 401 height 10
type input "***"
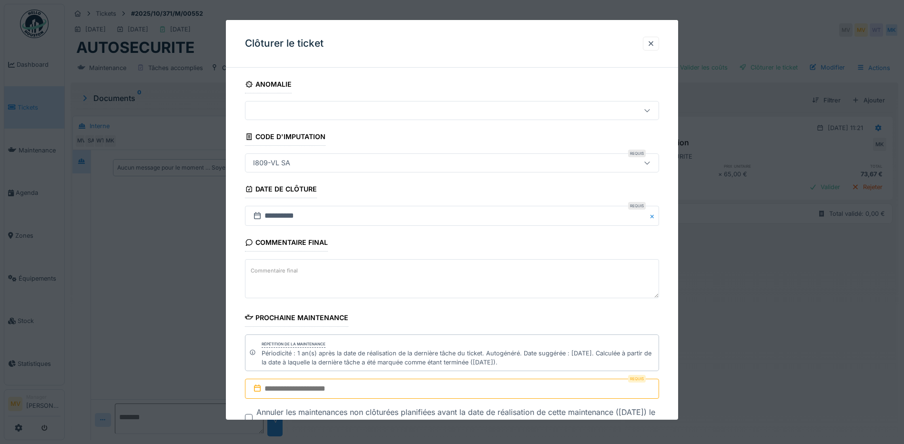
click at [381, 380] on input "text" at bounding box center [452, 389] width 414 height 20
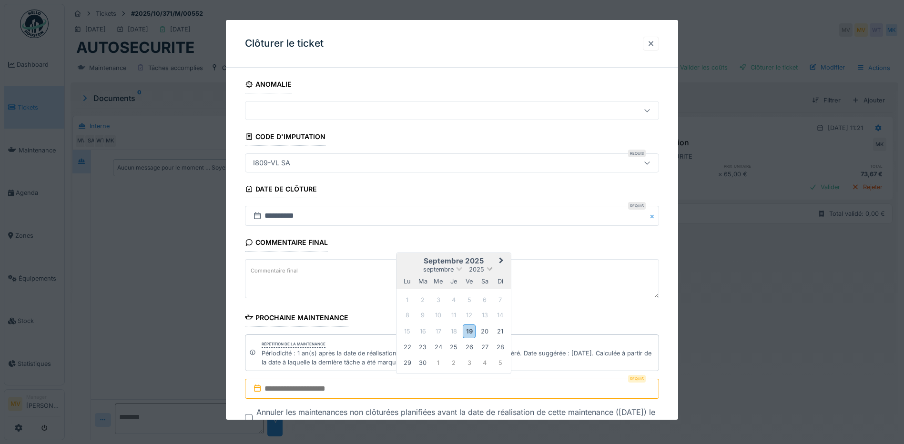
click at [478, 270] on span "2025" at bounding box center [476, 269] width 15 height 7
click at [462, 320] on div "2026" at bounding box center [453, 324] width 56 height 10
click at [446, 272] on span "septembre" at bounding box center [438, 270] width 30 height 7
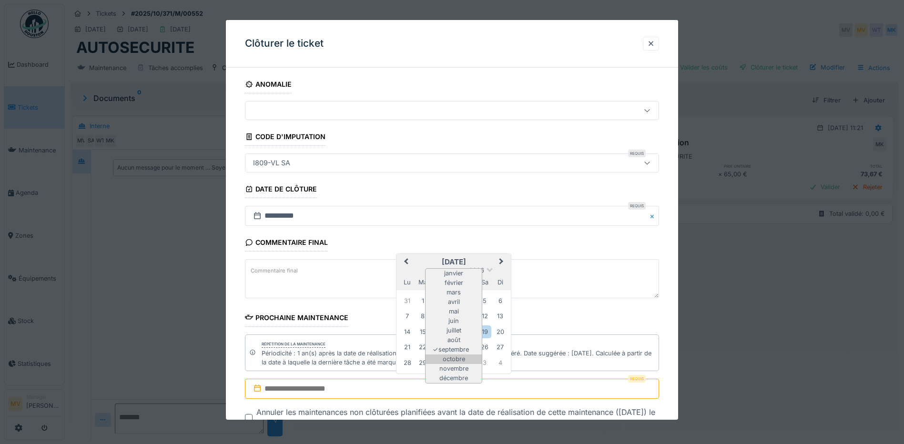
click at [456, 358] on div "octobre" at bounding box center [453, 359] width 56 height 10
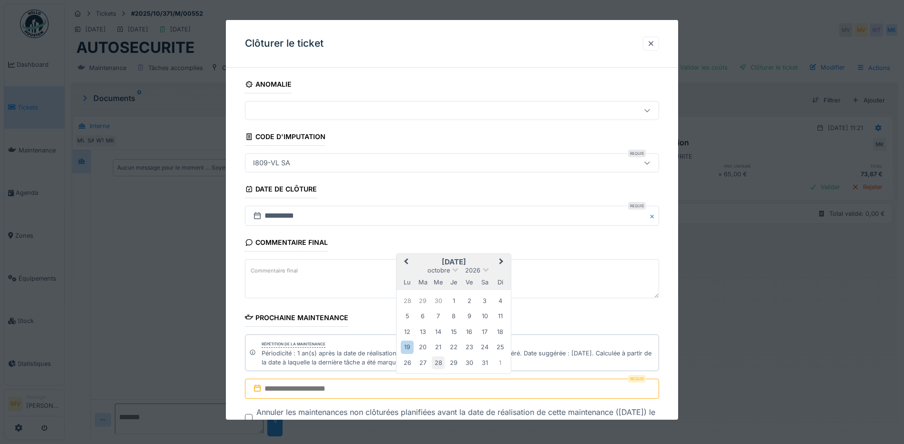
click at [440, 363] on div "28" at bounding box center [438, 362] width 13 height 13
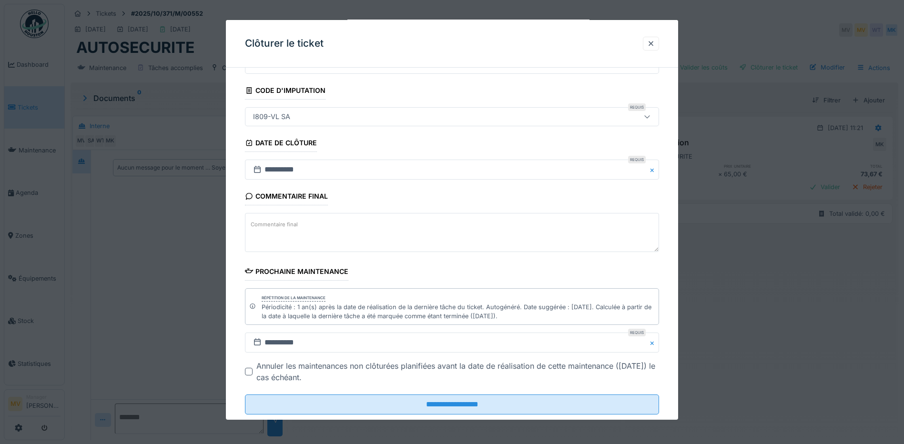
scroll to position [68, 0]
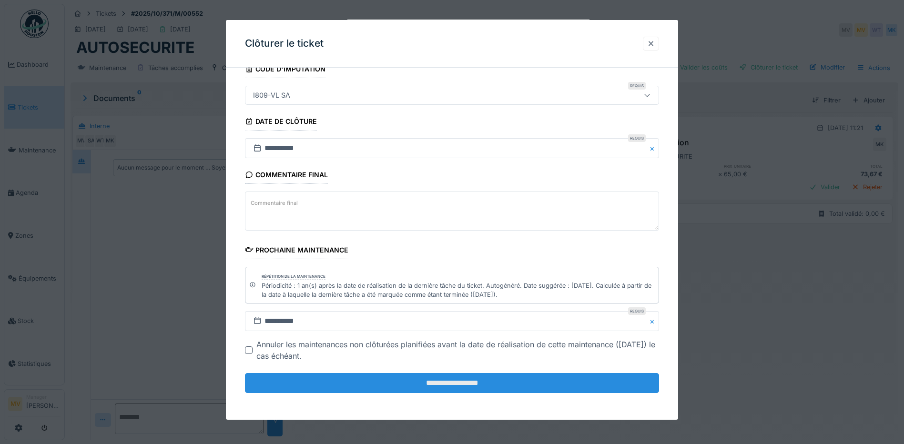
click at [498, 386] on input "**********" at bounding box center [452, 383] width 414 height 20
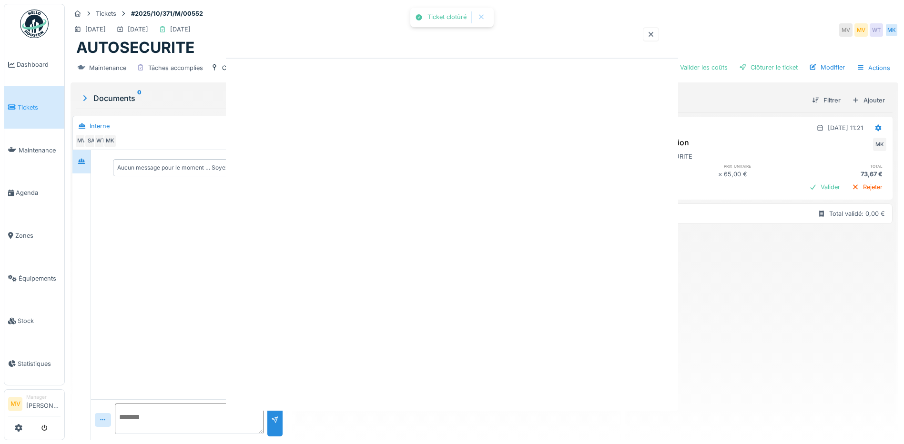
scroll to position [0, 0]
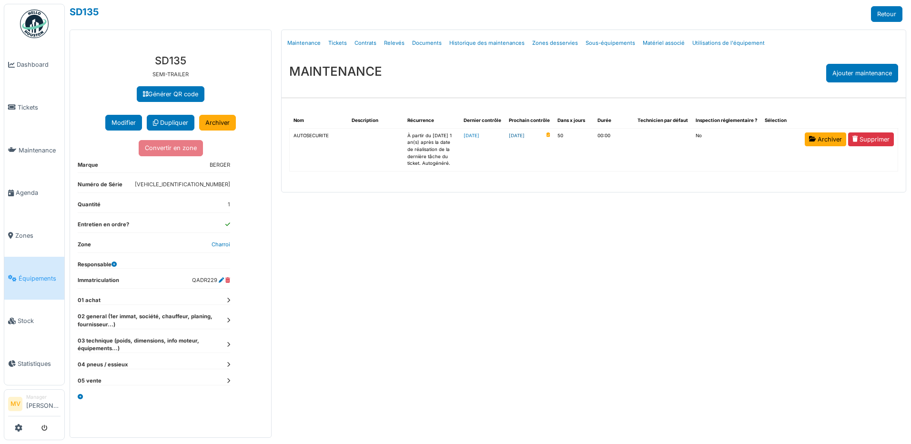
drag, startPoint x: 0, startPoint y: 0, endPoint x: 530, endPoint y: 134, distance: 546.5
click at [525, 134] on link "2025-11-08" at bounding box center [517, 135] width 16 height 7
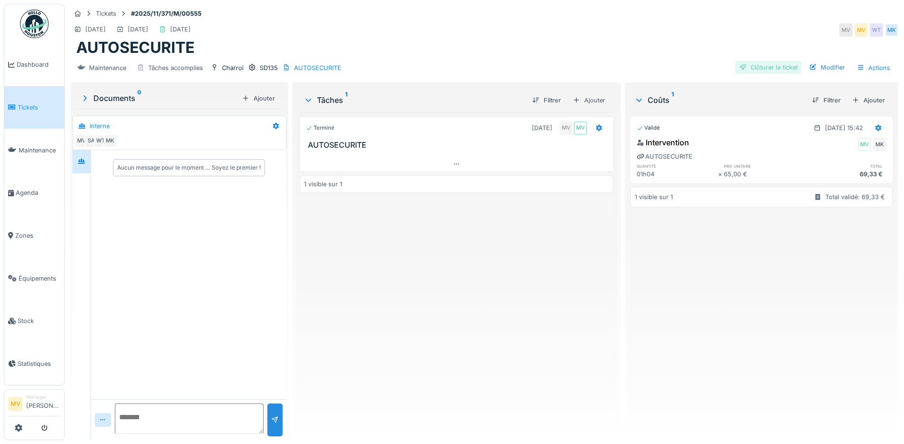
click at [781, 70] on div "Clôturer le ticket" at bounding box center [768, 67] width 66 height 13
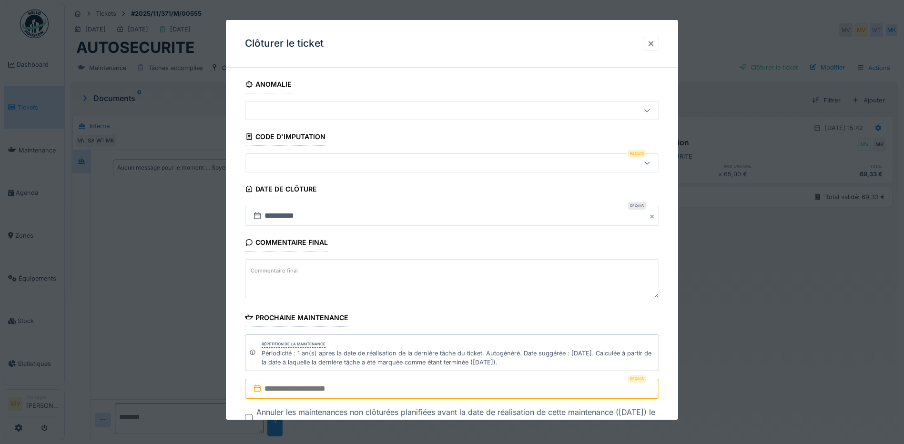
click at [356, 387] on input "text" at bounding box center [452, 389] width 414 height 20
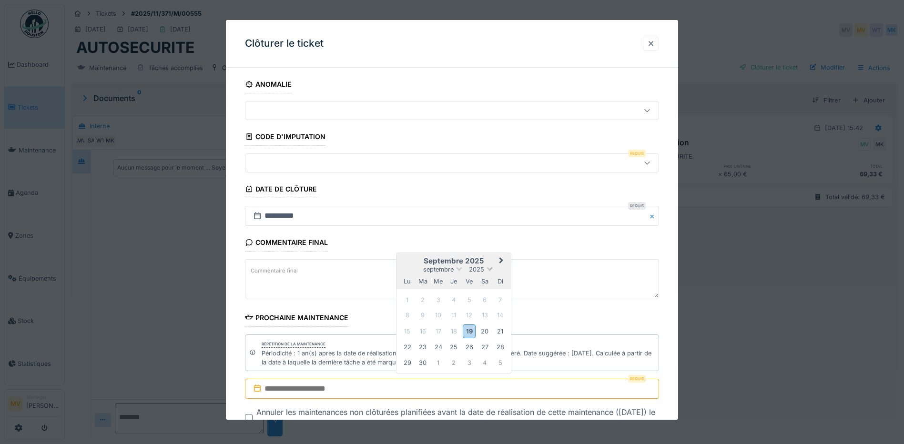
click at [480, 270] on span "2025" at bounding box center [476, 269] width 15 height 7
click at [463, 323] on div "2026" at bounding box center [453, 324] width 56 height 10
click at [444, 273] on span "septembre" at bounding box center [438, 270] width 30 height 7
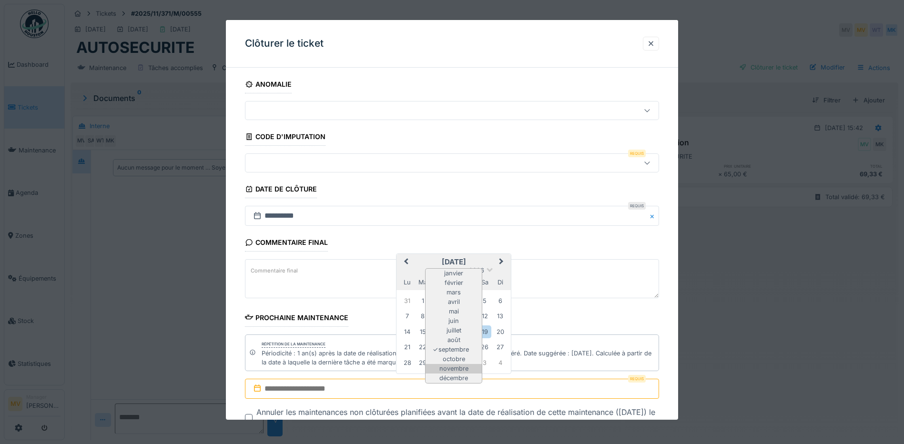
click at [458, 369] on div "novembre" at bounding box center [453, 369] width 56 height 10
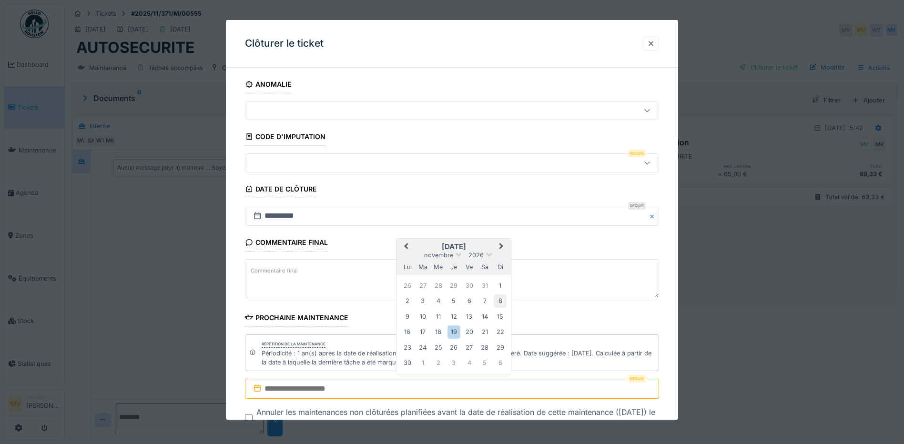
click at [499, 300] on div "8" at bounding box center [500, 300] width 13 height 13
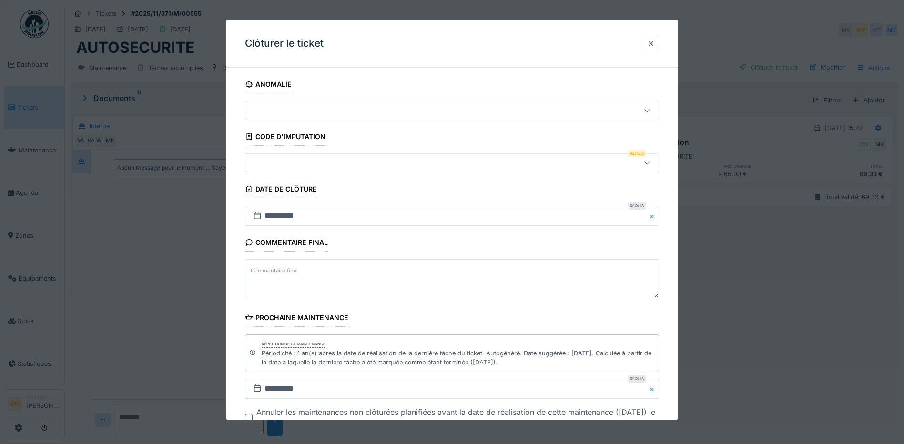
scroll to position [68, 0]
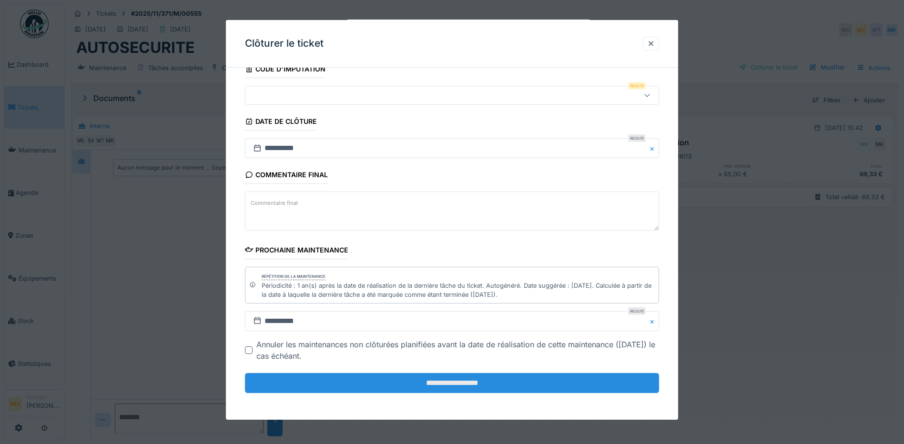
click at [469, 382] on input "**********" at bounding box center [452, 383] width 414 height 20
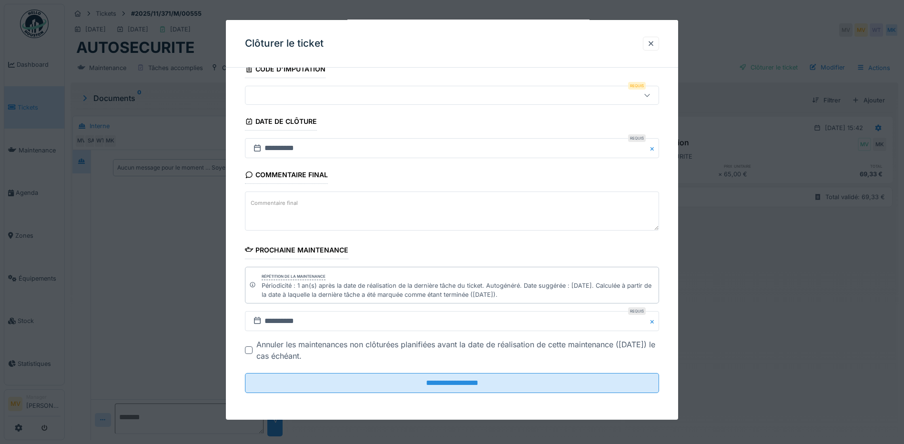
click at [372, 100] on div at bounding box center [427, 95] width 357 height 10
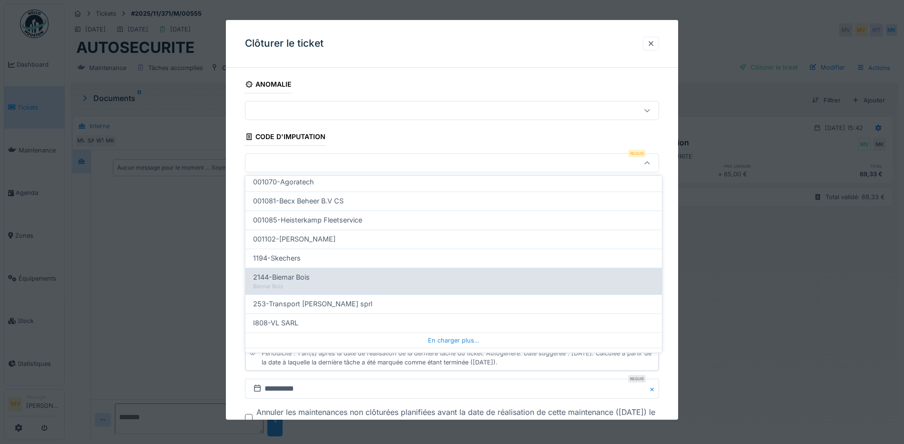
scroll to position [302, 0]
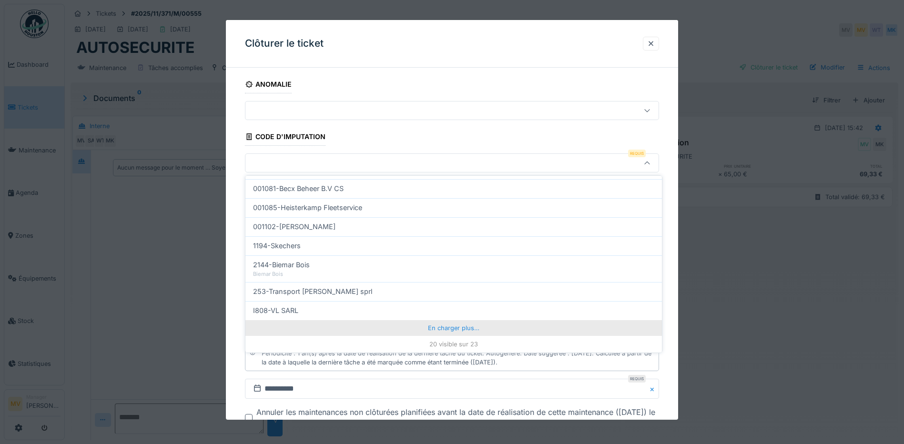
click at [469, 325] on div "En charger plus…" at bounding box center [453, 327] width 416 height 15
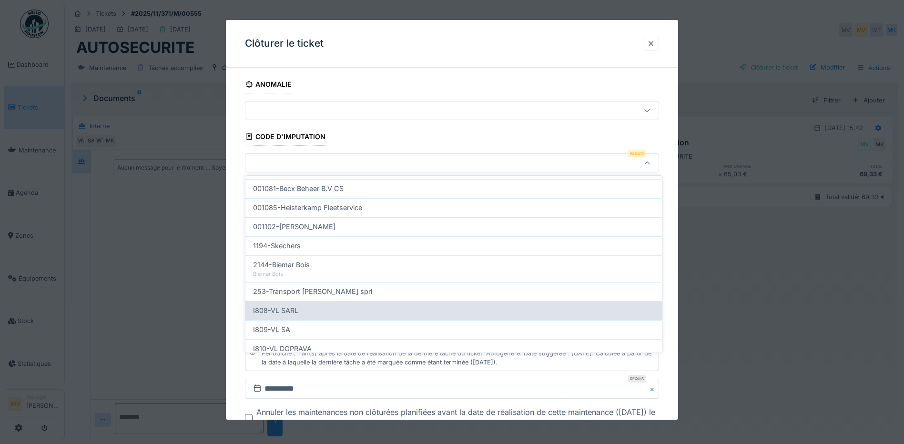
scroll to position [284, 0]
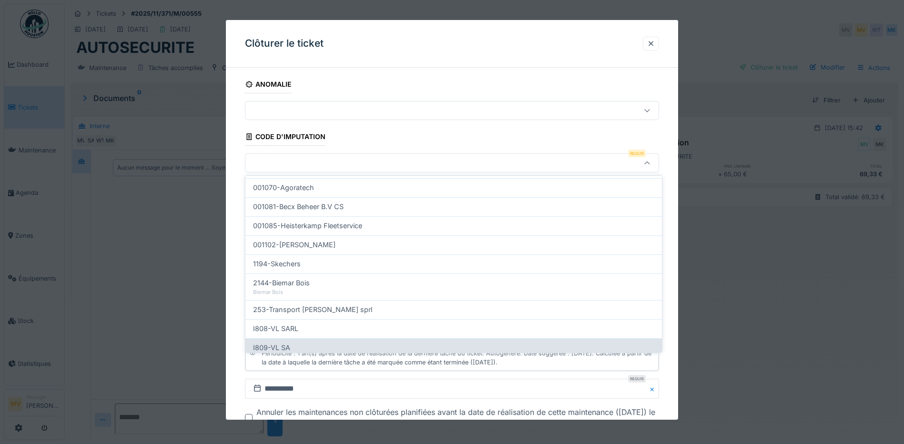
click at [306, 345] on div "I809-VL SA" at bounding box center [453, 348] width 401 height 10
type input "***"
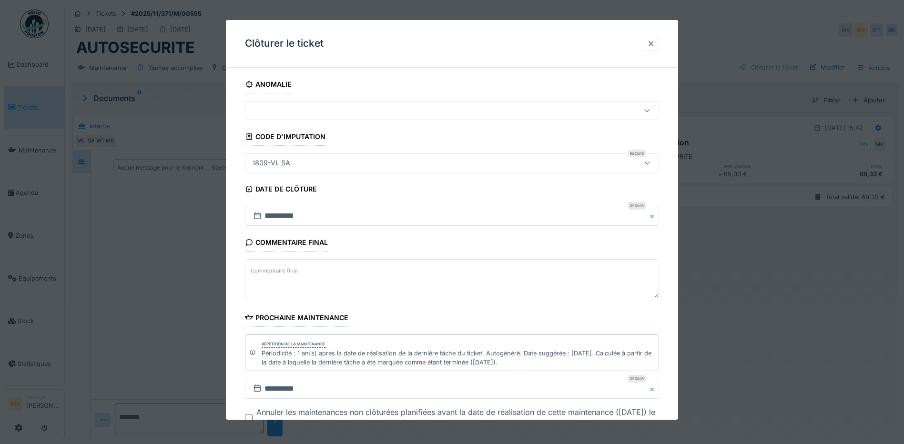
scroll to position [68, 0]
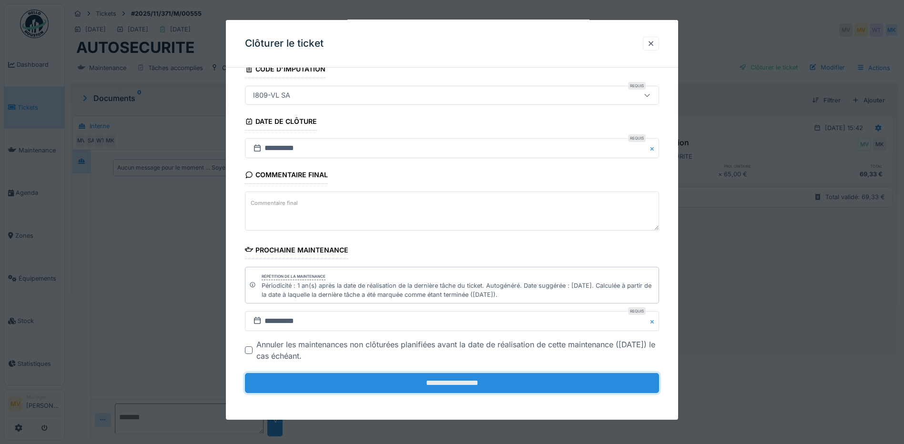
click at [446, 384] on input "**********" at bounding box center [452, 383] width 414 height 20
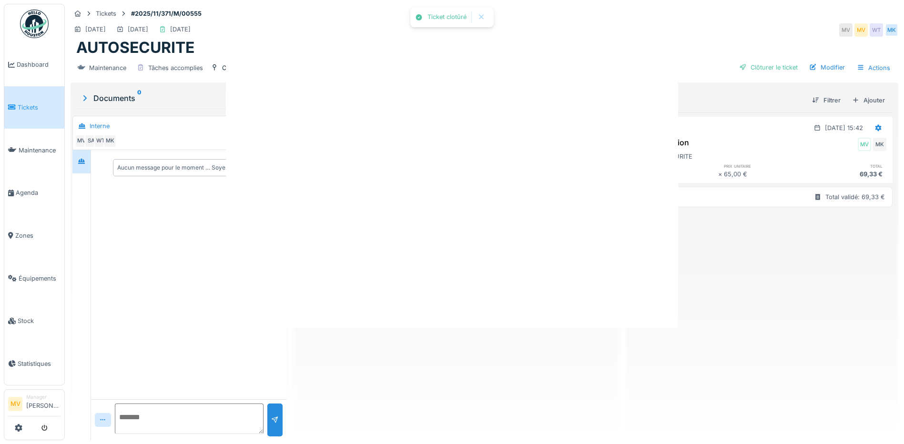
scroll to position [0, 0]
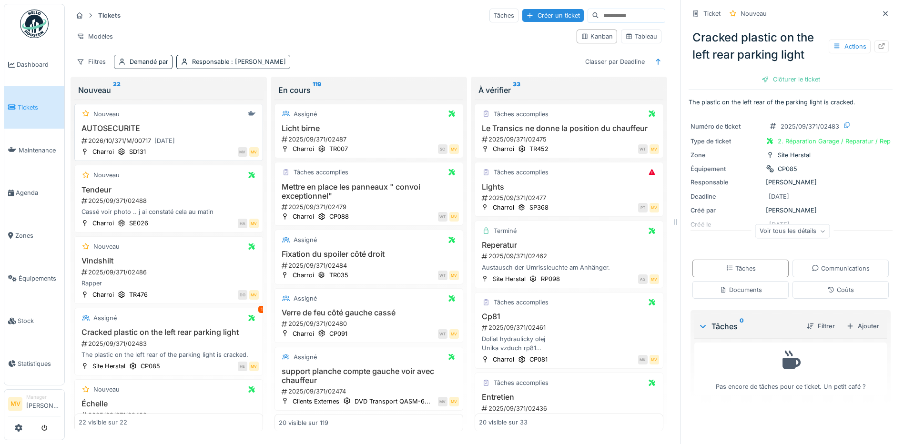
scroll to position [6, 0]
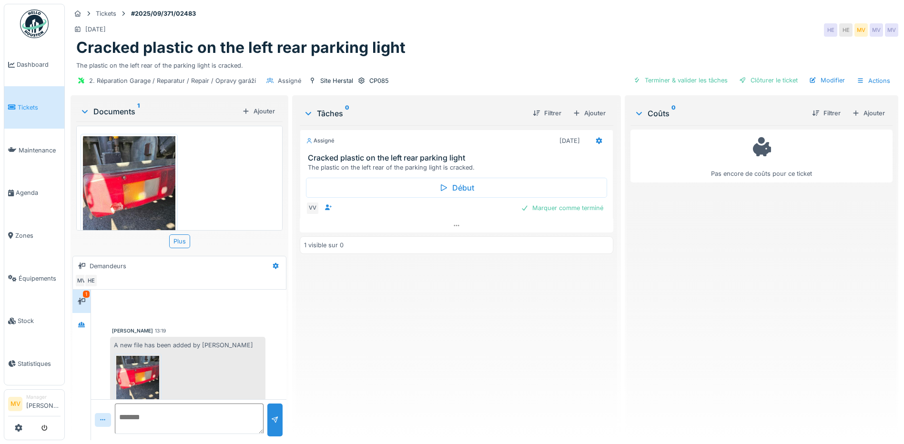
scroll to position [28, 0]
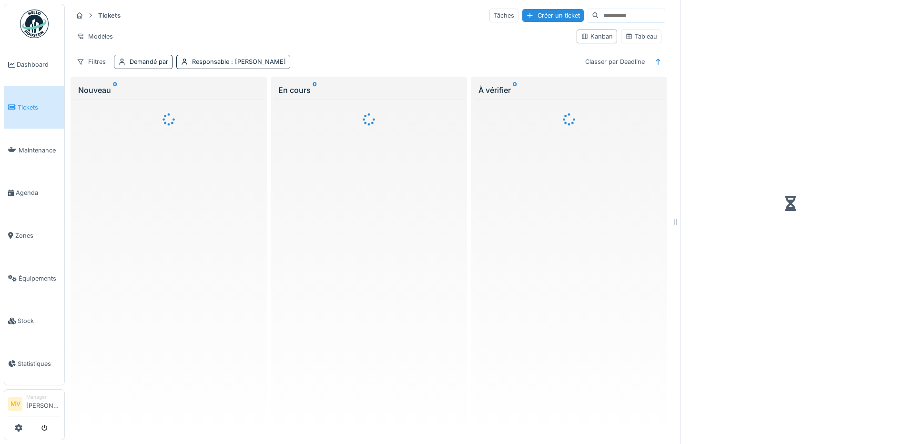
scroll to position [6, 0]
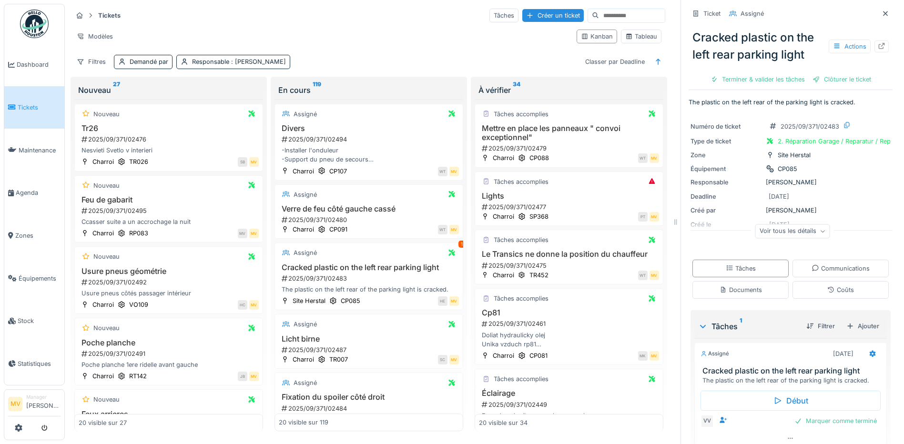
drag, startPoint x: 874, startPoint y: 7, endPoint x: 696, endPoint y: 53, distance: 183.1
click at [881, 10] on icon at bounding box center [885, 13] width 8 height 6
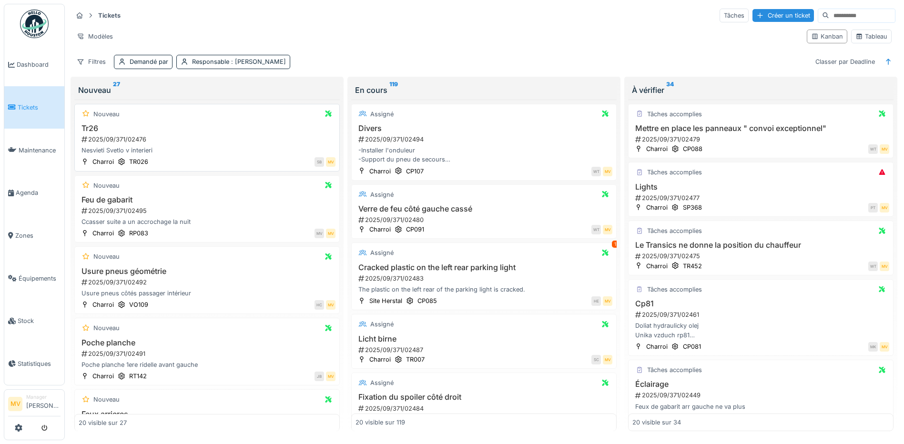
click at [143, 135] on div "2025/09/371/02476" at bounding box center [208, 139] width 255 height 9
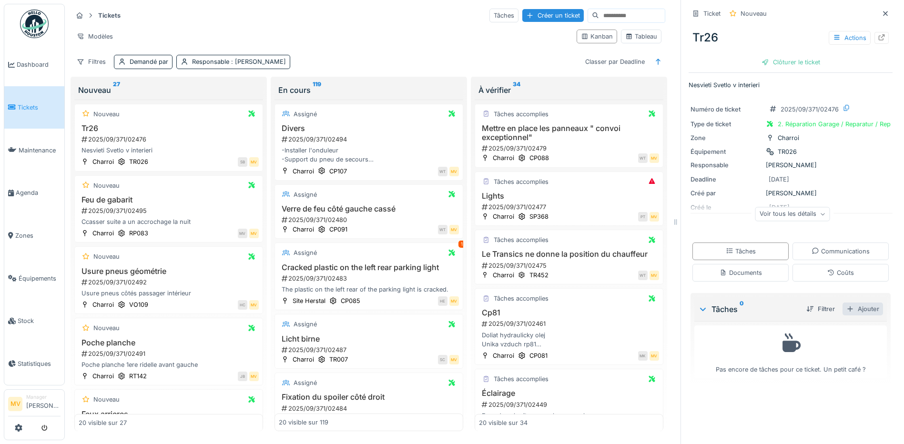
click at [853, 305] on div "Ajouter" at bounding box center [862, 309] width 40 height 13
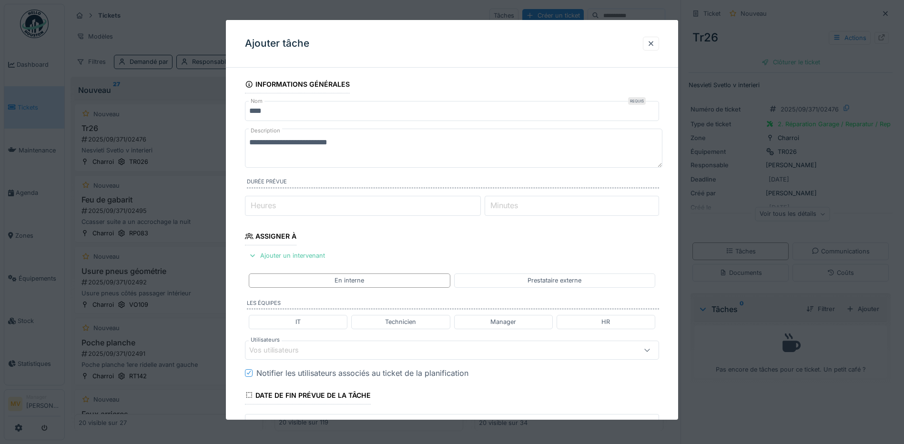
click at [351, 352] on div "Vos utilisateurs" at bounding box center [427, 350] width 357 height 10
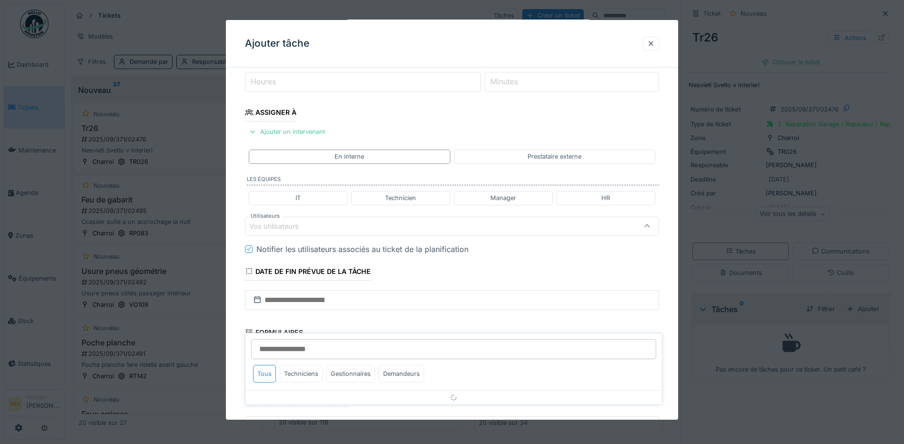
scroll to position [130, 0]
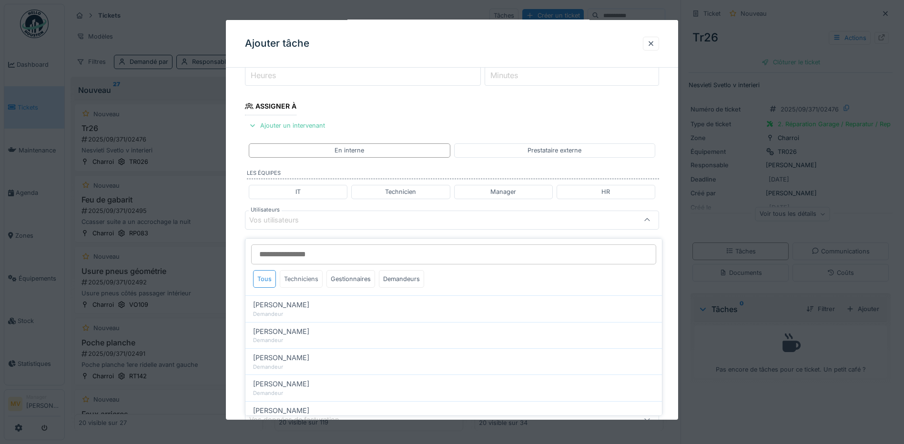
click at [302, 270] on div "Techniciens" at bounding box center [301, 279] width 43 height 18
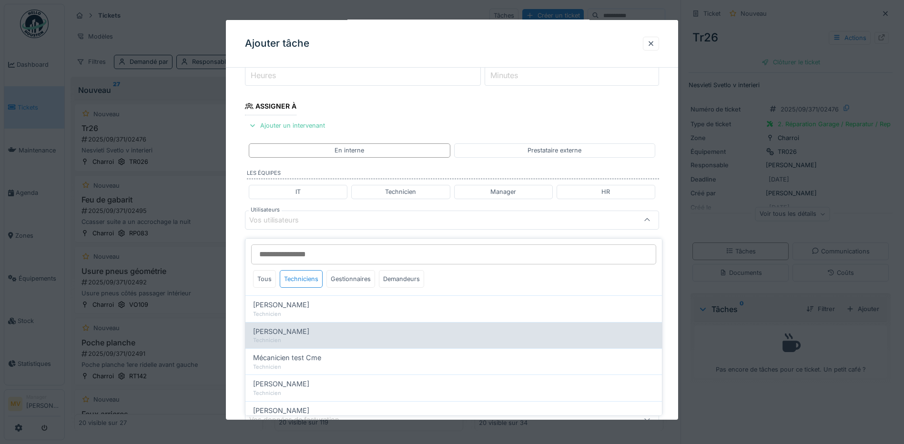
click at [280, 326] on span "Jan Maro" at bounding box center [281, 331] width 56 height 10
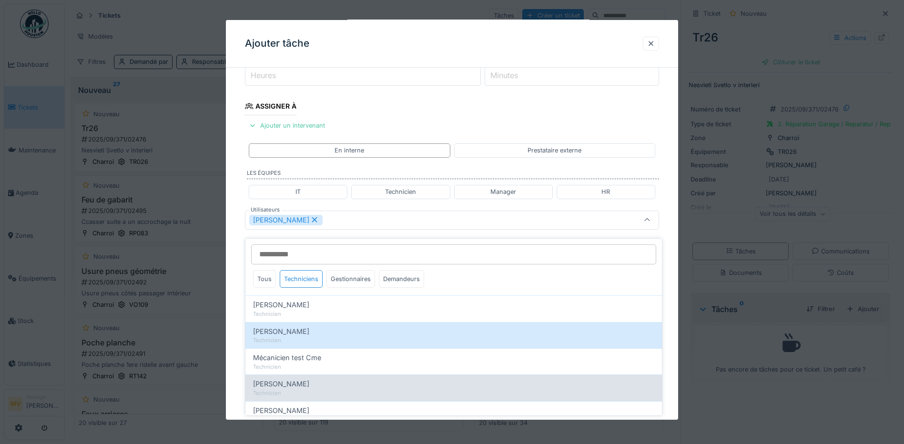
click at [290, 379] on span "Miroslav Kotora" at bounding box center [281, 384] width 56 height 10
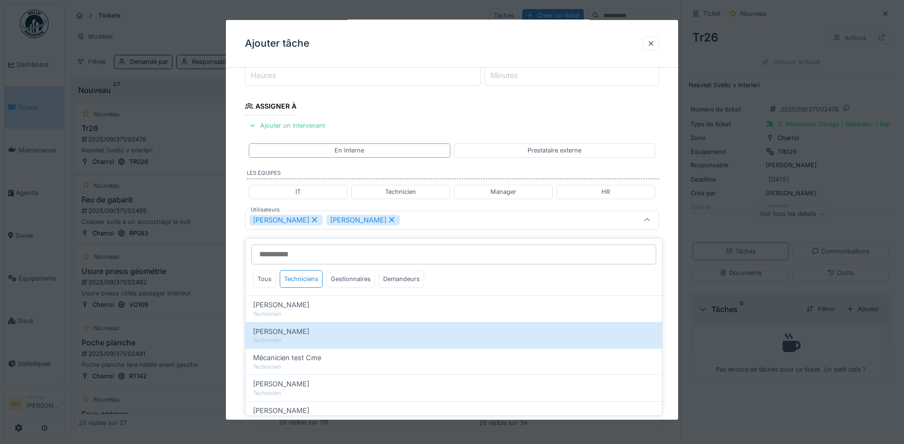
click at [310, 221] on icon at bounding box center [314, 219] width 9 height 7
type input "****"
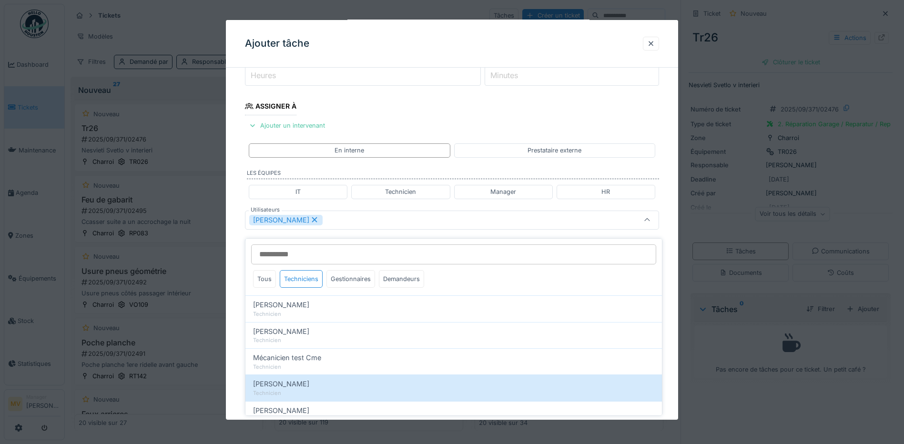
click at [355, 219] on div "Miroslav Kotora" at bounding box center [427, 220] width 357 height 10
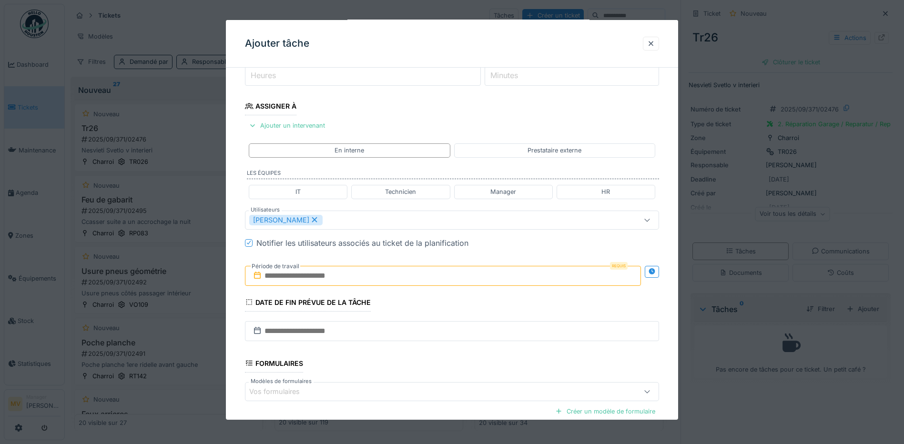
click at [354, 283] on input "text" at bounding box center [443, 276] width 396 height 20
click at [461, 365] on div "19" at bounding box center [460, 369] width 13 height 14
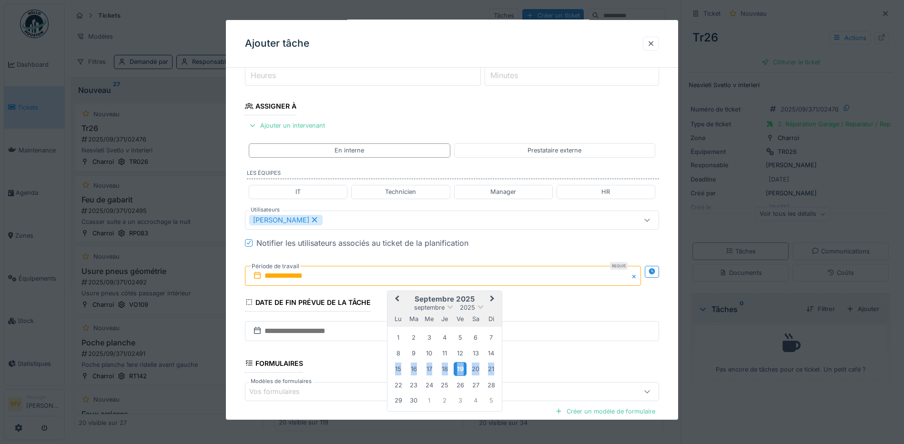
click at [461, 365] on div "19" at bounding box center [460, 369] width 13 height 14
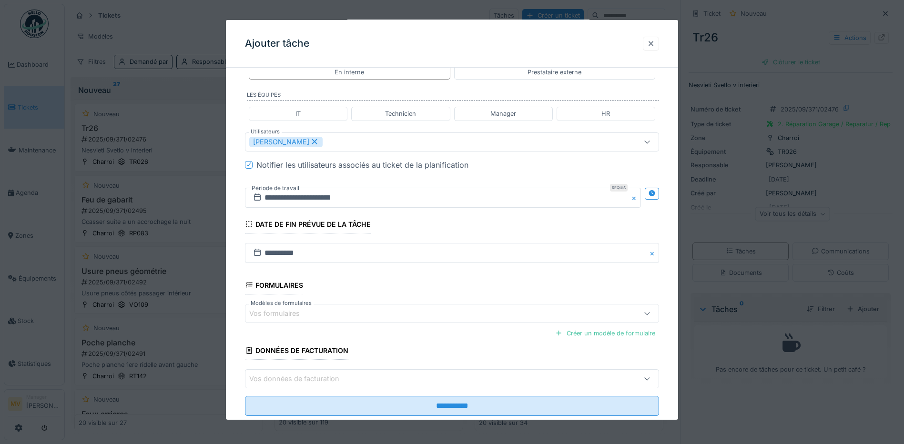
scroll to position [231, 0]
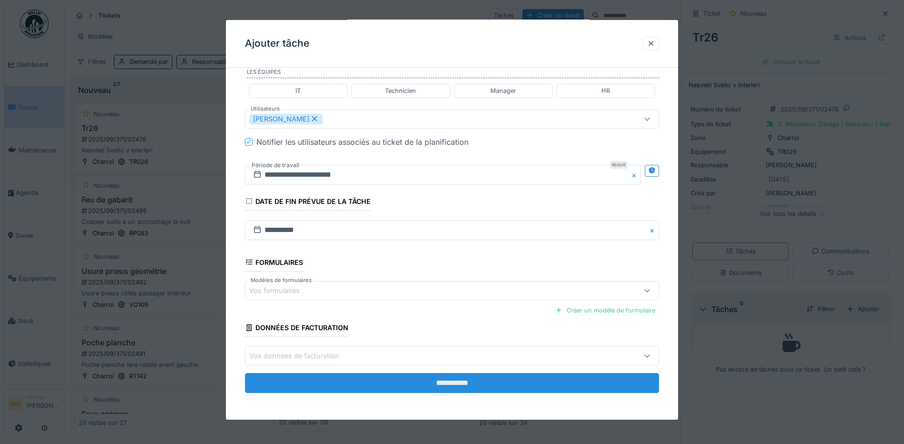
click at [430, 381] on input "**********" at bounding box center [452, 383] width 414 height 20
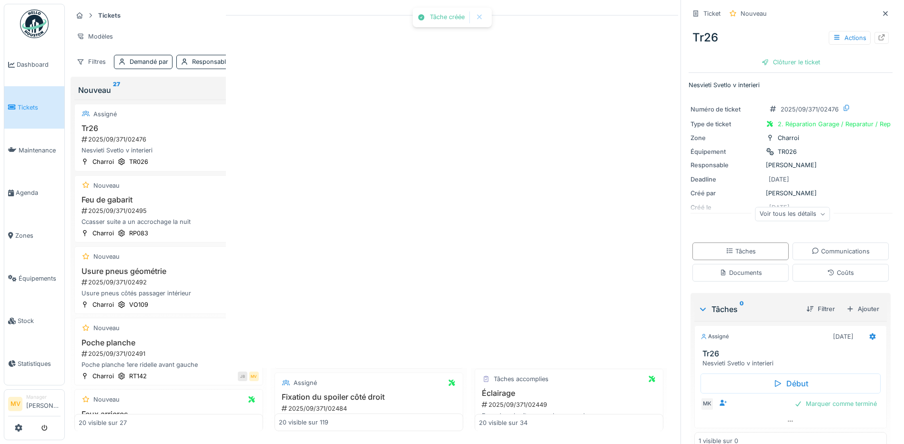
scroll to position [0, 0]
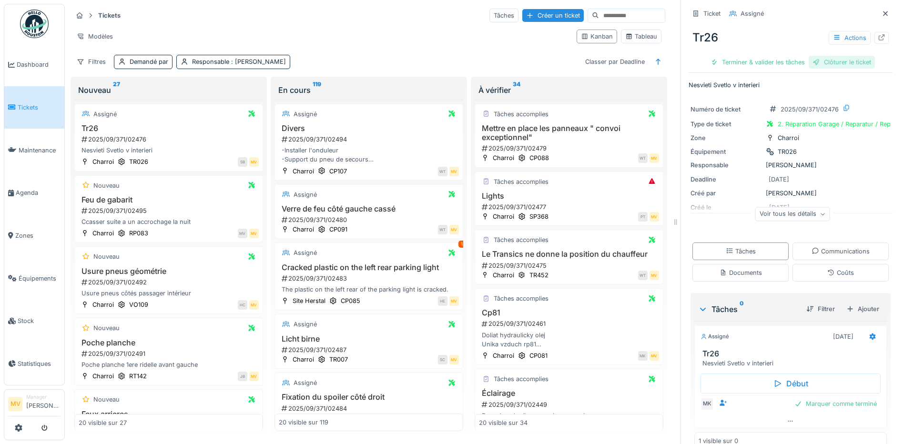
click at [848, 56] on div "Clôturer le ticket" at bounding box center [841, 62] width 66 height 13
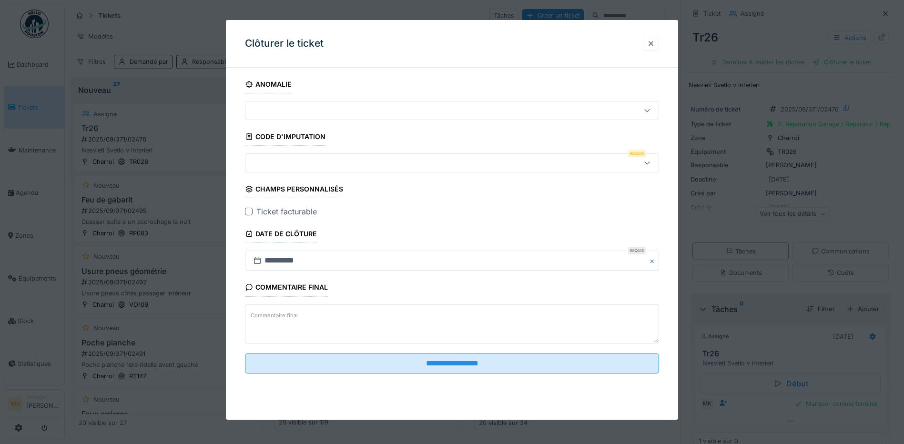
click at [336, 157] on div at bounding box center [452, 162] width 414 height 19
drag, startPoint x: 652, startPoint y: 45, endPoint x: 802, endPoint y: 22, distance: 151.3
click at [653, 45] on div at bounding box center [651, 43] width 8 height 9
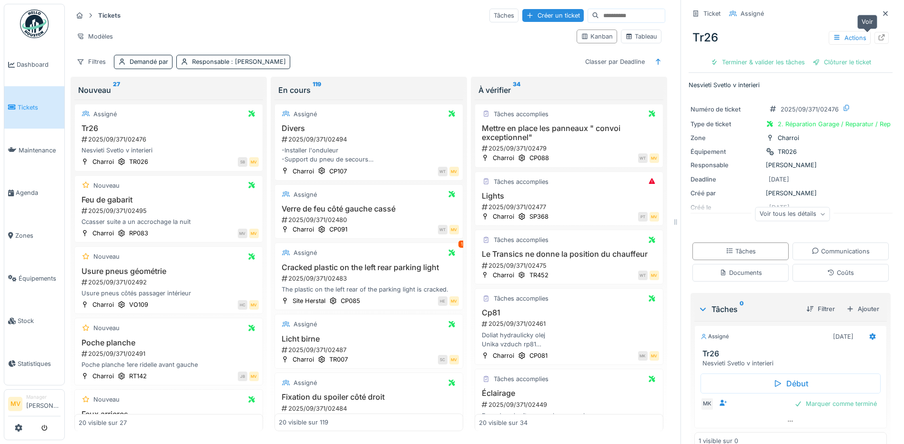
click at [878, 34] on icon at bounding box center [882, 37] width 8 height 6
click at [881, 10] on icon at bounding box center [885, 13] width 8 height 6
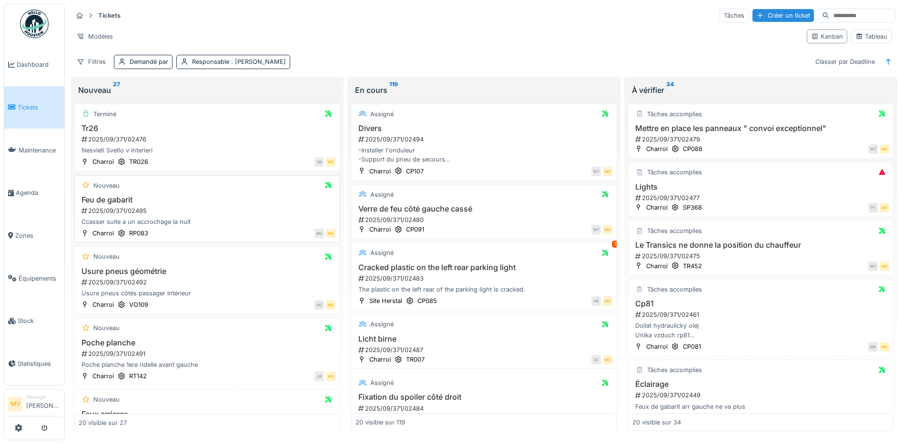
click at [151, 195] on h3 "Feu de gabarit" at bounding box center [207, 199] width 257 height 9
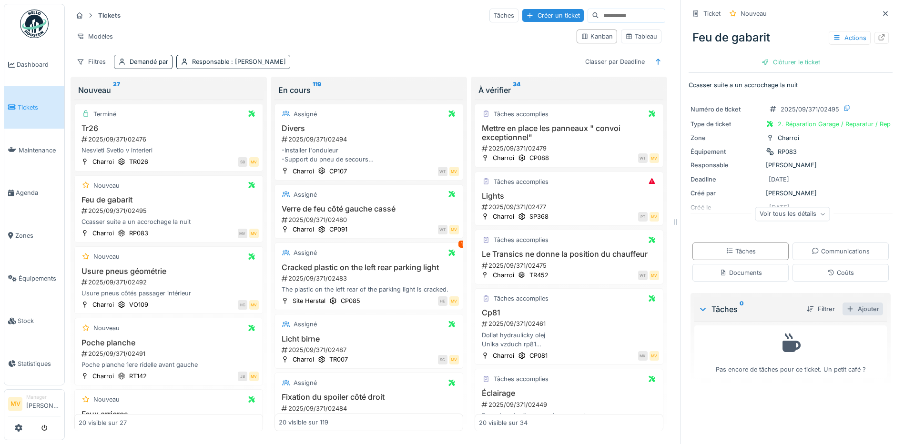
click at [855, 303] on div "Ajouter" at bounding box center [862, 309] width 40 height 13
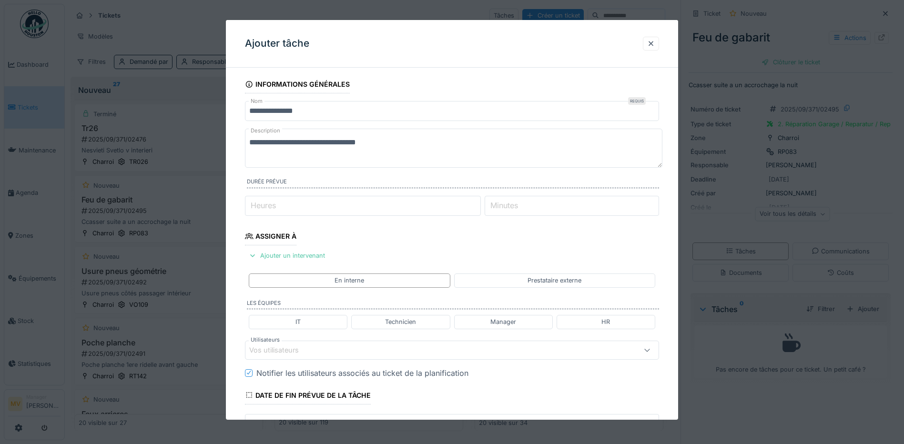
scroll to position [194, 0]
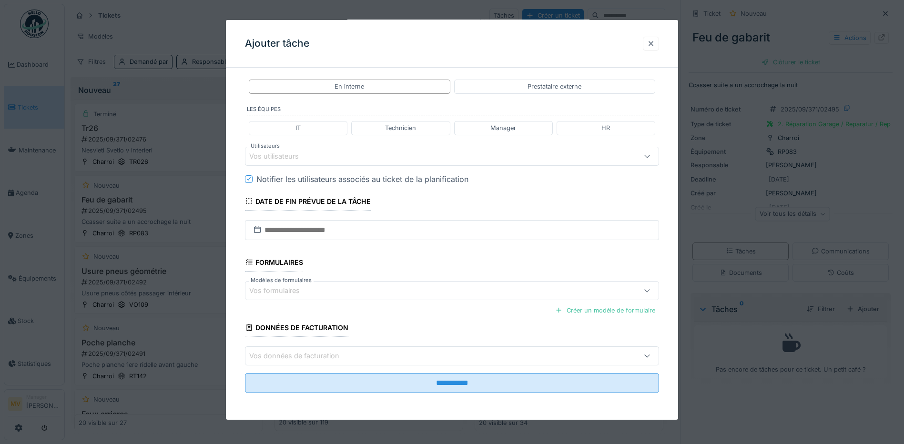
click at [303, 154] on div "Vos utilisateurs" at bounding box center [280, 156] width 63 height 10
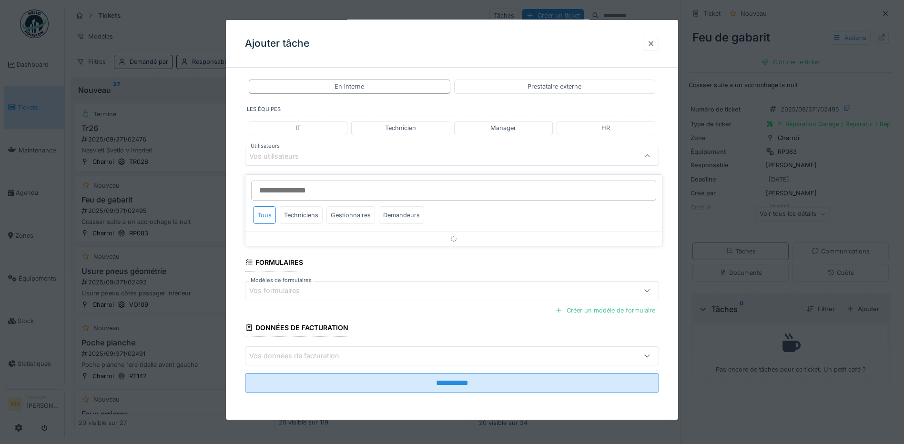
scroll to position [130, 0]
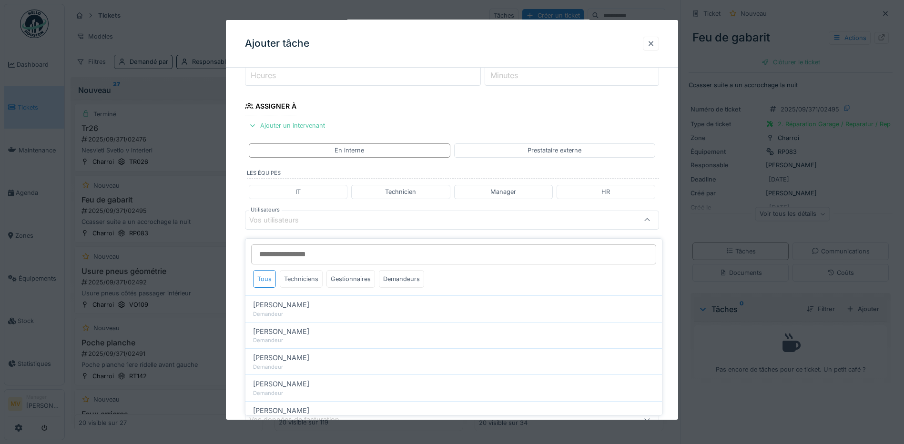
click at [296, 270] on div "Techniciens" at bounding box center [301, 279] width 43 height 18
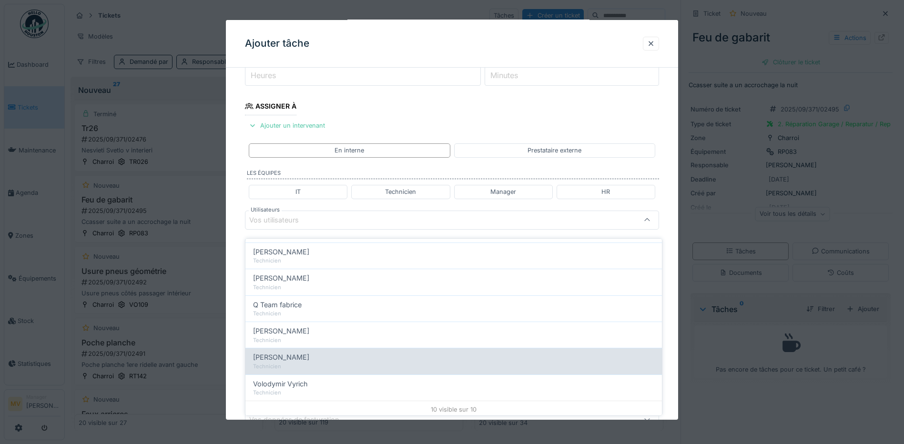
scroll to position [161, 0]
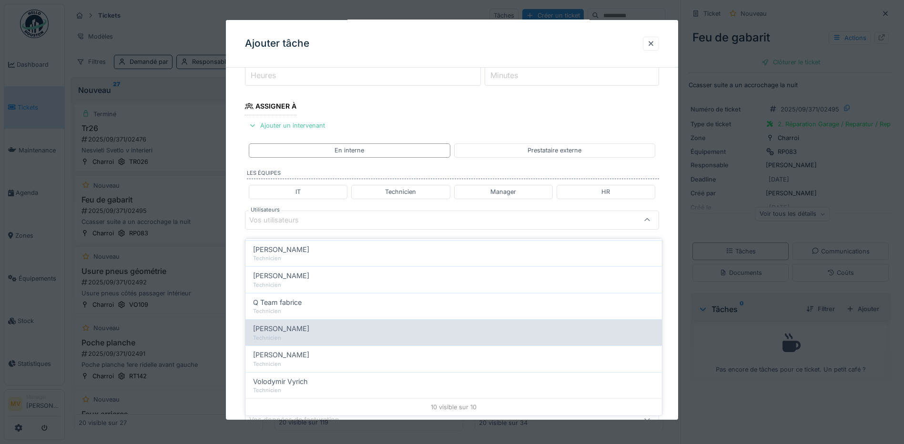
click at [293, 323] on span "[PERSON_NAME]" at bounding box center [281, 328] width 56 height 10
type input "****"
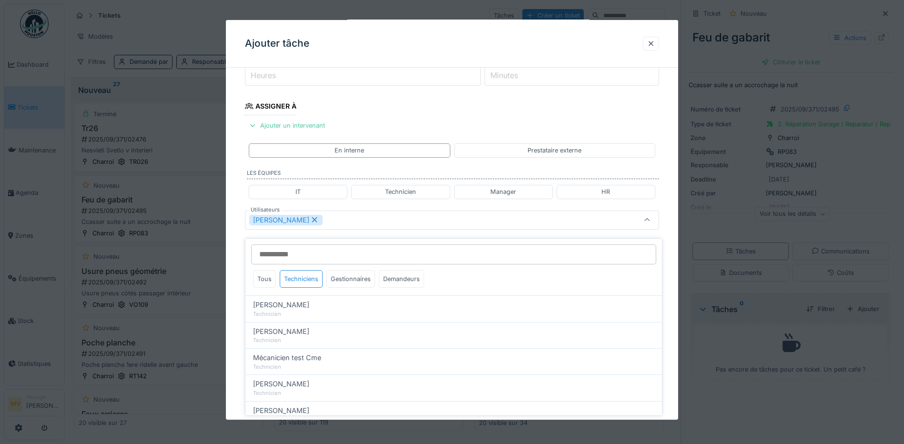
click at [366, 222] on div "[PERSON_NAME]" at bounding box center [427, 220] width 357 height 10
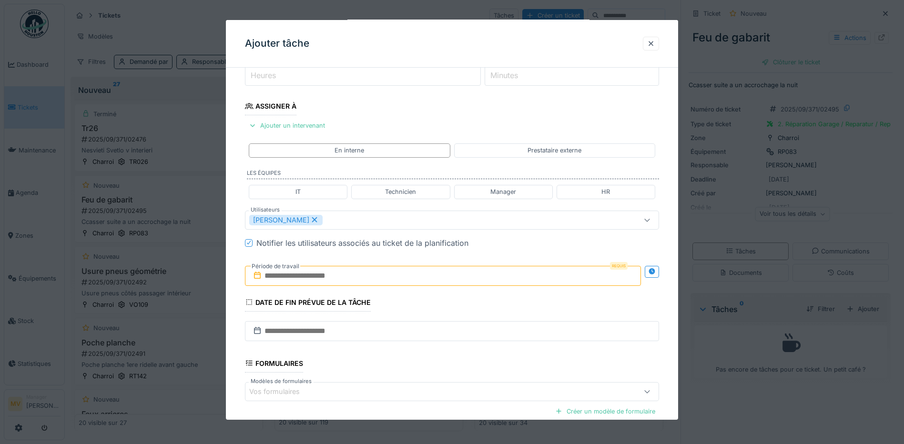
click at [356, 271] on input "text" at bounding box center [443, 276] width 396 height 20
click at [462, 372] on div "19" at bounding box center [460, 369] width 13 height 14
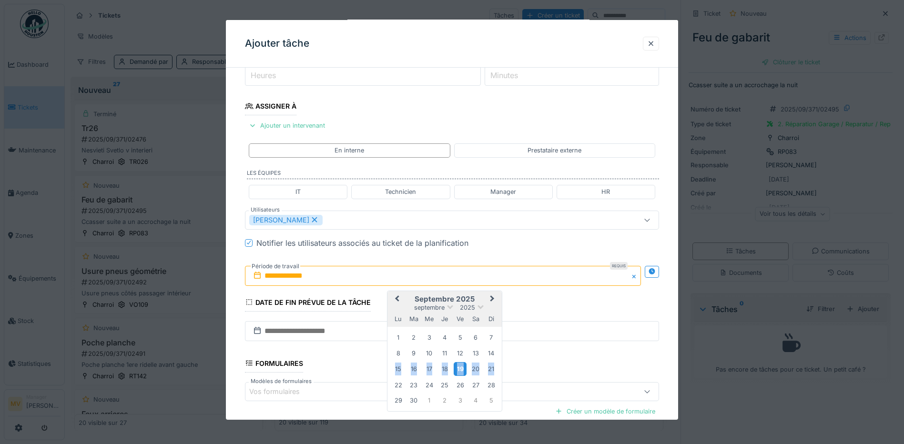
click at [462, 372] on div "19" at bounding box center [460, 369] width 13 height 14
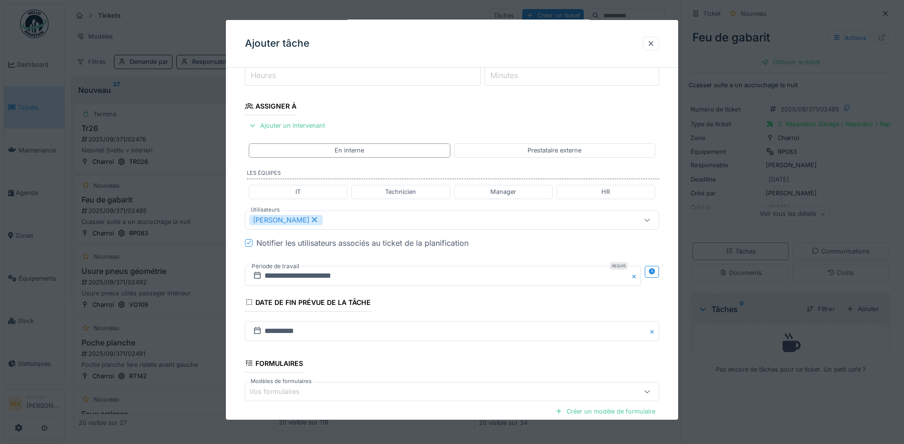
scroll to position [231, 0]
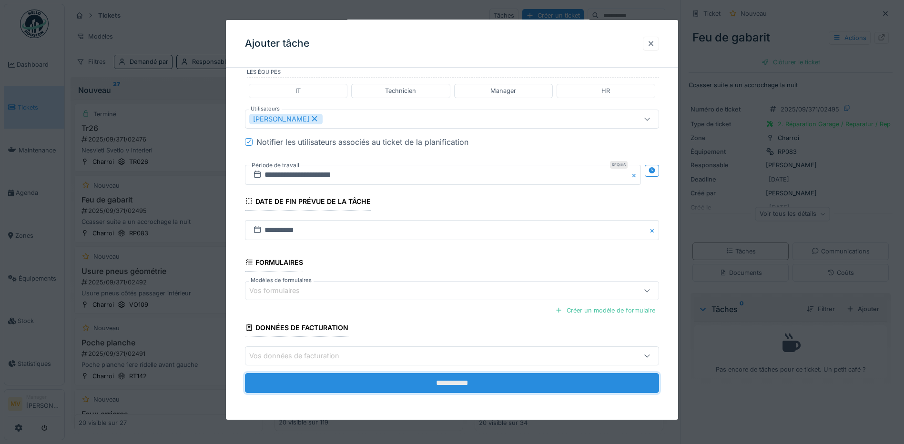
click at [462, 378] on input "**********" at bounding box center [452, 383] width 414 height 20
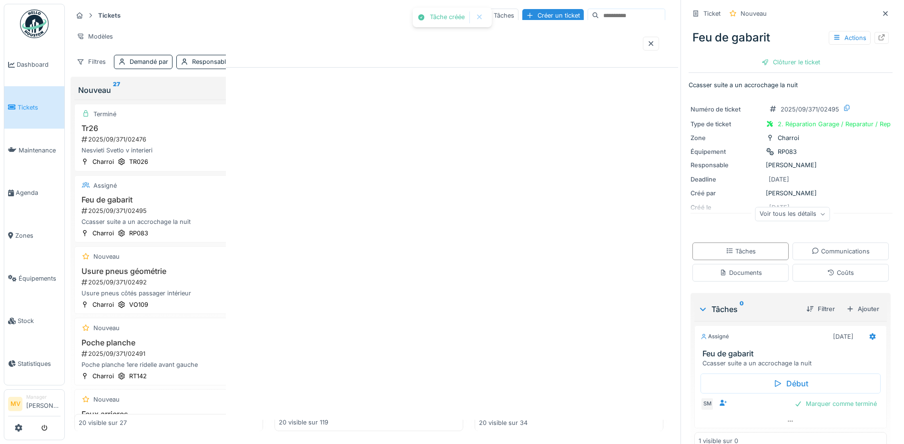
scroll to position [0, 0]
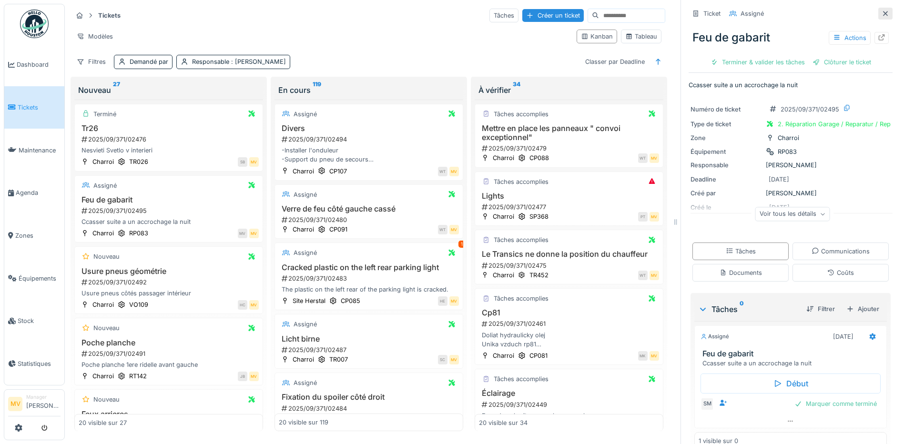
click at [881, 10] on icon at bounding box center [885, 13] width 8 height 6
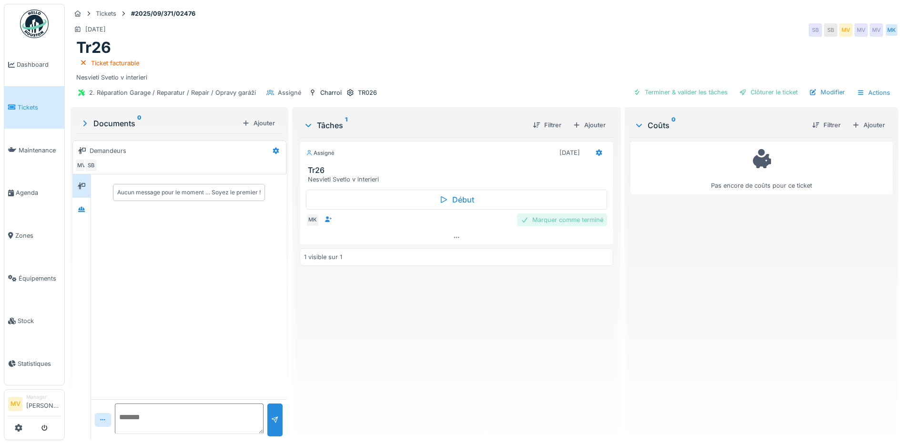
click at [583, 217] on div "Marquer comme terminé" at bounding box center [562, 219] width 90 height 13
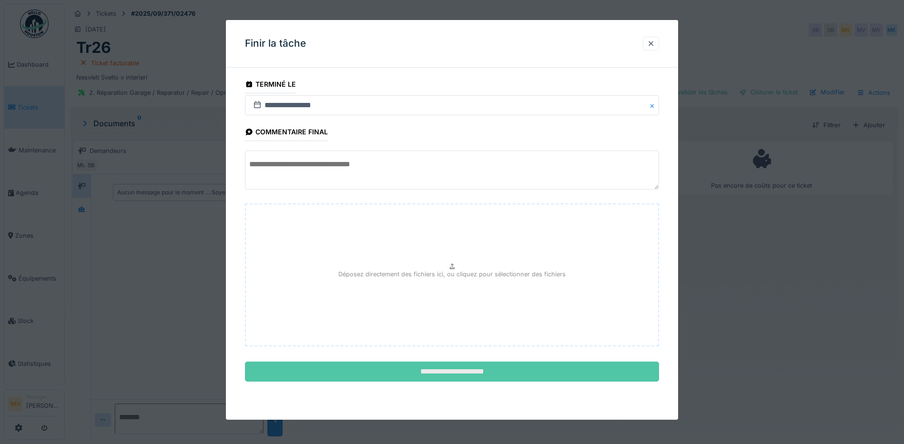
click at [491, 371] on input "**********" at bounding box center [452, 372] width 414 height 20
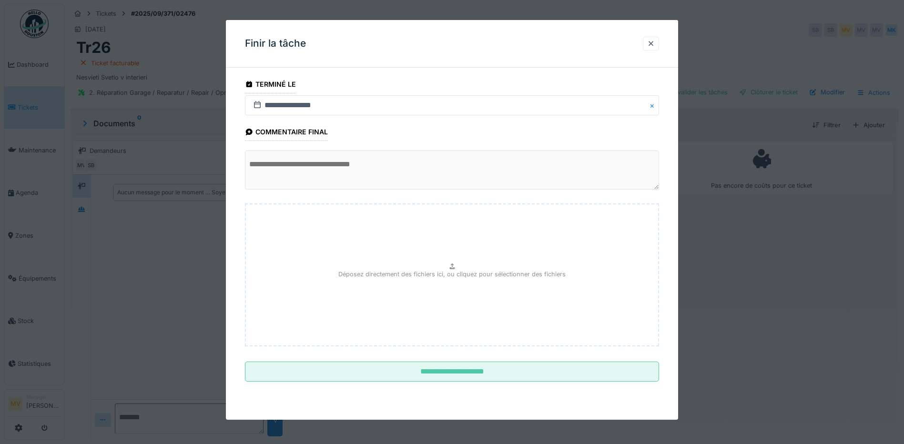
click at [757, 93] on div at bounding box center [452, 222] width 904 height 444
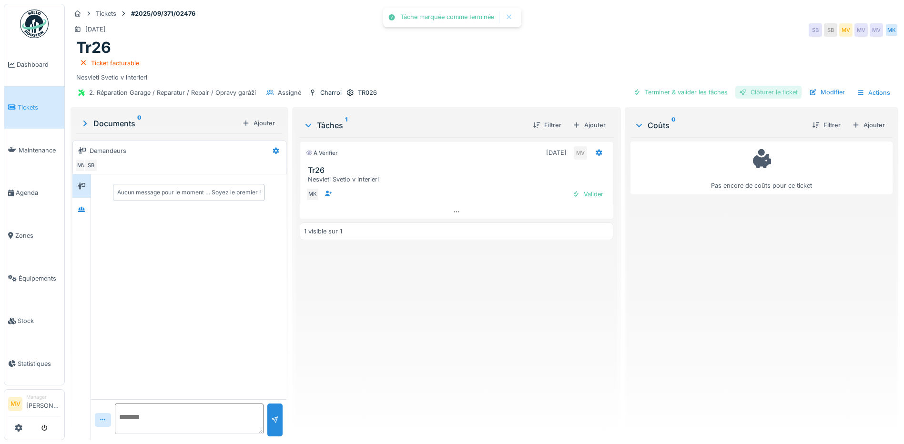
drag, startPoint x: 757, startPoint y: 93, endPoint x: 732, endPoint y: 92, distance: 24.3
click at [757, 92] on div "Clôturer le ticket" at bounding box center [768, 92] width 66 height 13
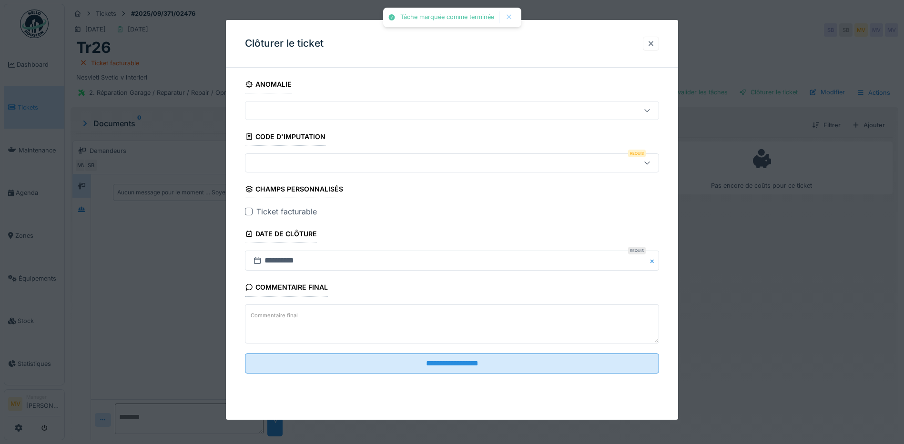
click at [330, 160] on div at bounding box center [427, 163] width 357 height 10
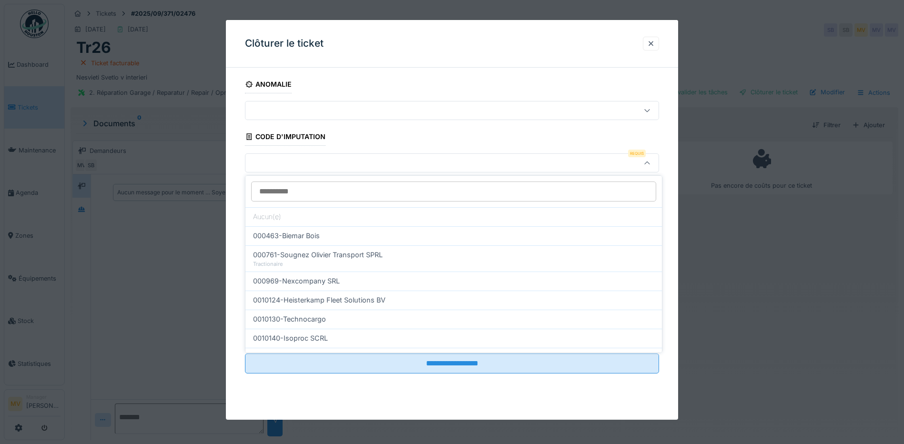
scroll to position [302, 0]
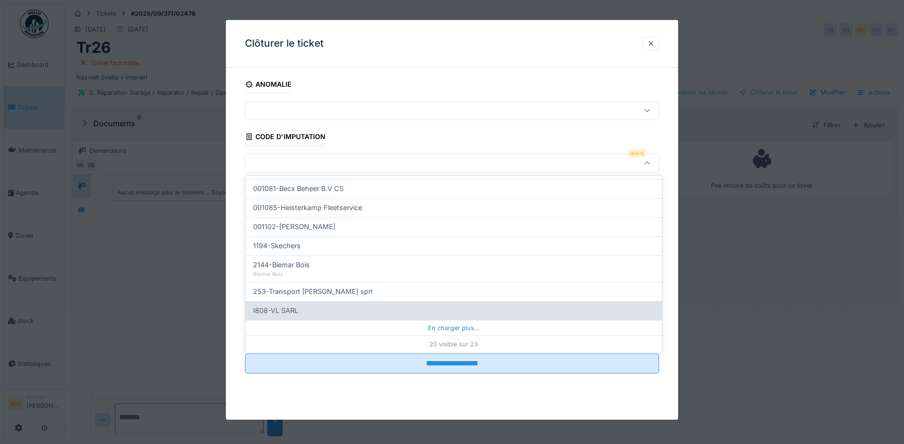
click at [423, 322] on div "En charger plus…" at bounding box center [453, 327] width 416 height 15
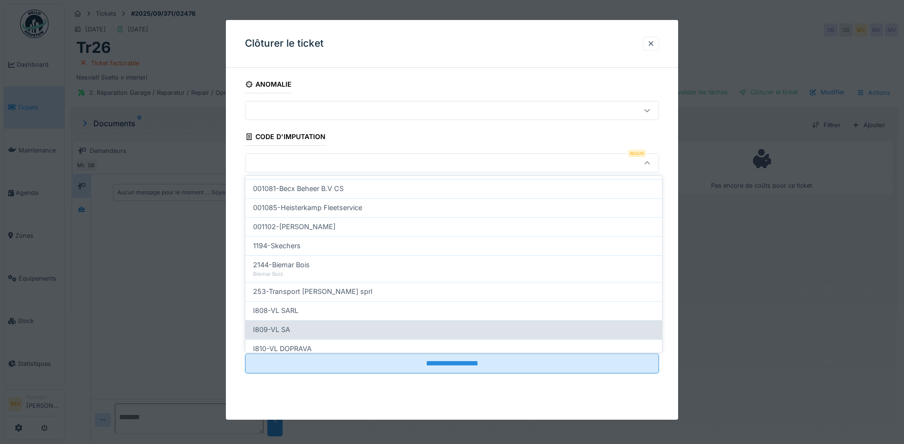
click at [338, 326] on div "I809-VL SA" at bounding box center [453, 329] width 401 height 10
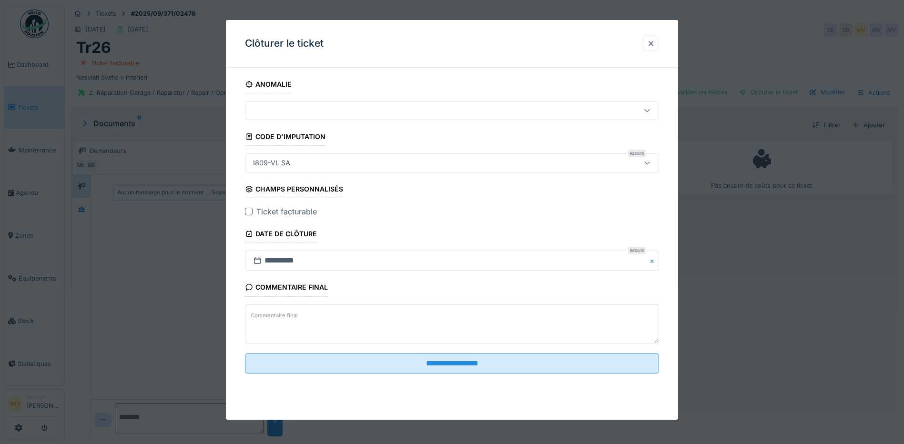
click at [400, 157] on div "I809-VL SA" at bounding box center [452, 162] width 414 height 19
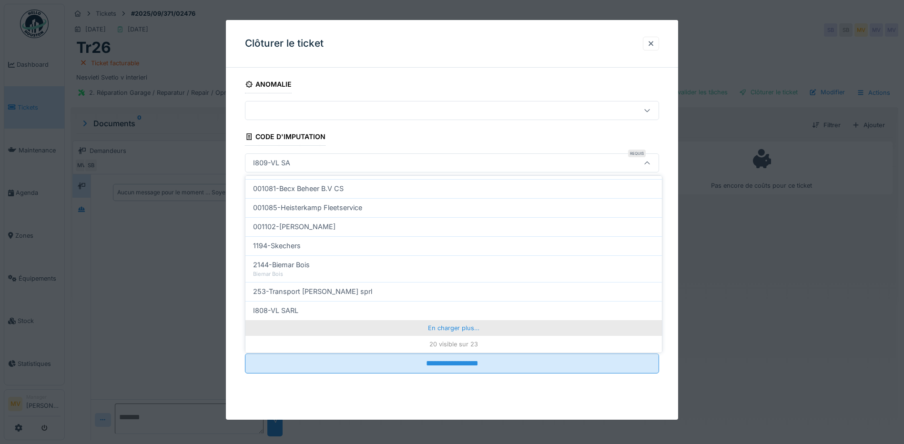
click at [474, 331] on div "En charger plus…" at bounding box center [453, 327] width 416 height 15
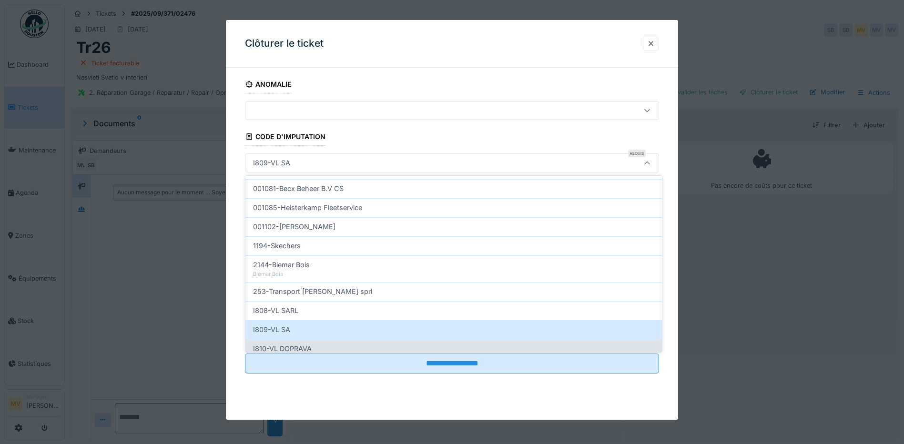
click at [390, 343] on div "I810-VL DOPRAVA" at bounding box center [453, 348] width 401 height 10
type input "***"
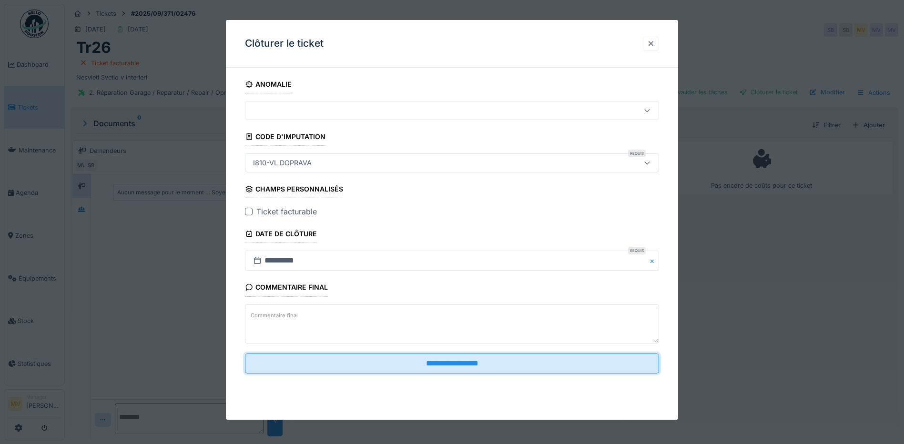
drag, startPoint x: 465, startPoint y: 368, endPoint x: 467, endPoint y: 346, distance: 22.4
click at [465, 368] on input "**********" at bounding box center [452, 363] width 414 height 20
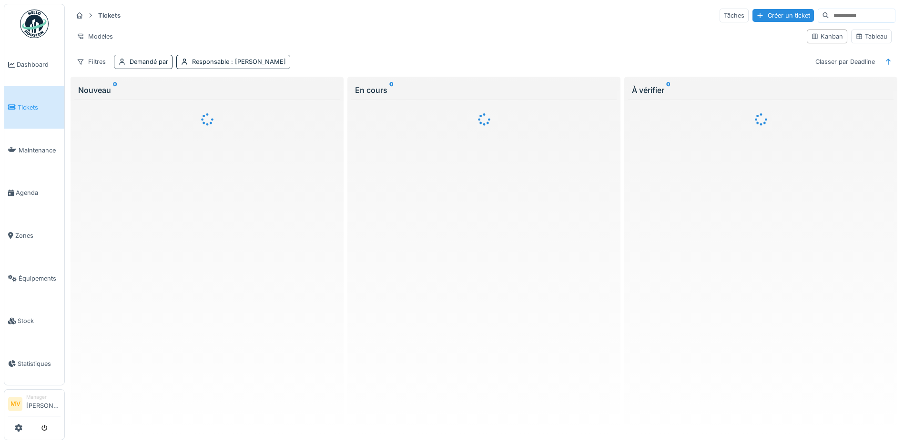
scroll to position [6, 0]
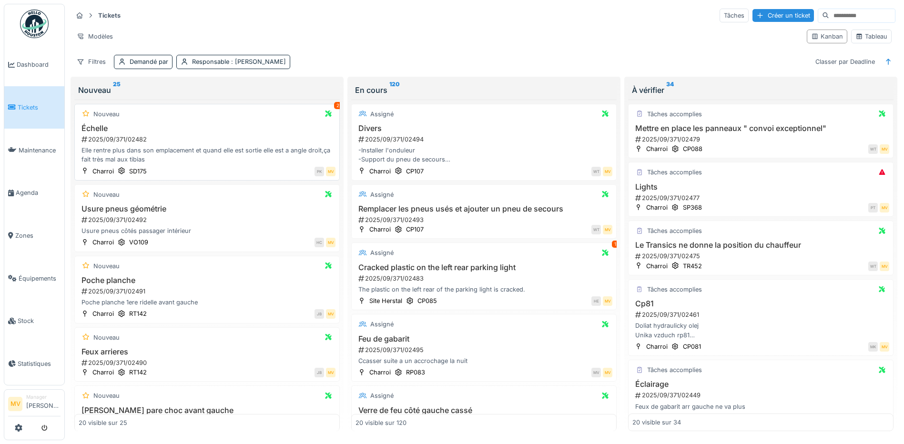
click at [196, 146] on div "Elle rentre plus dans son emplacement et quand elle est sortie elle est a angle…" at bounding box center [207, 155] width 257 height 18
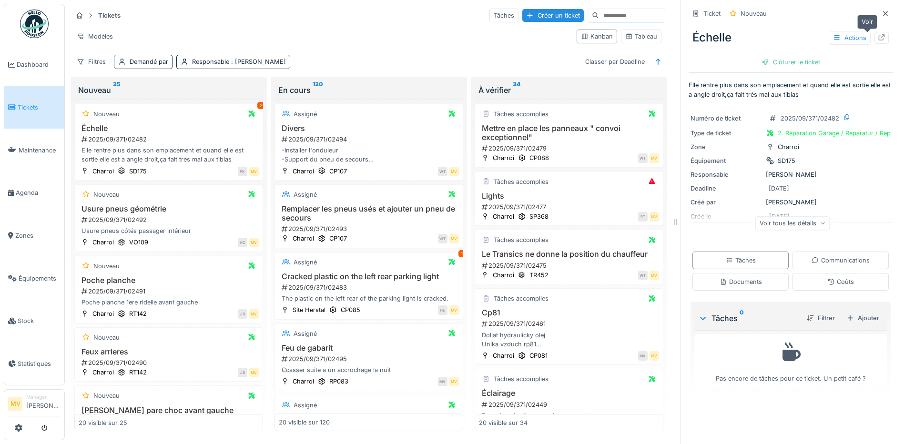
click at [878, 34] on icon at bounding box center [882, 37] width 8 height 6
click at [166, 298] on div "Poche planche 1ere ridelle avant gauche" at bounding box center [169, 302] width 180 height 9
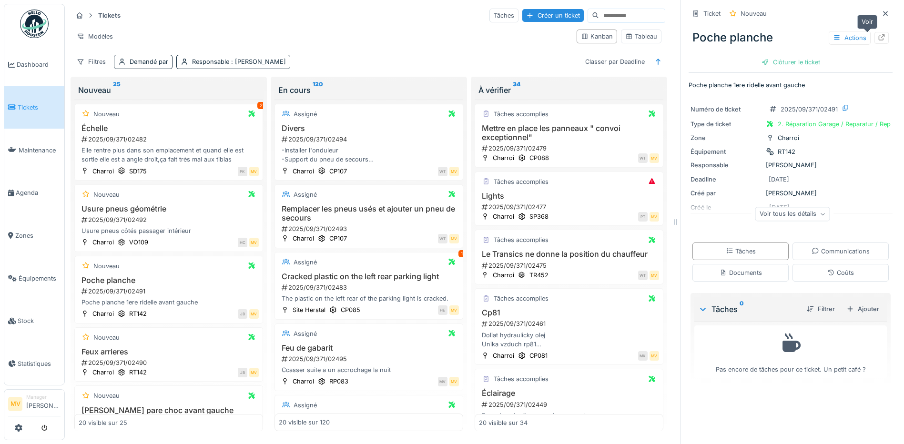
click at [878, 34] on icon at bounding box center [881, 37] width 6 height 6
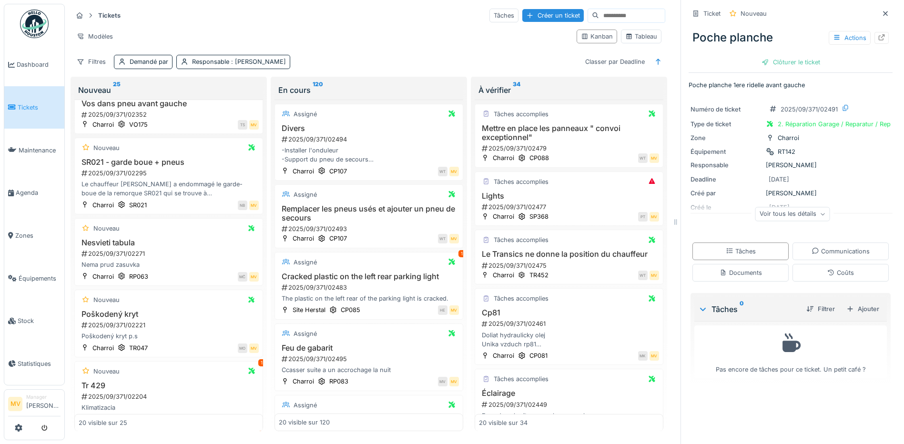
scroll to position [741, 0]
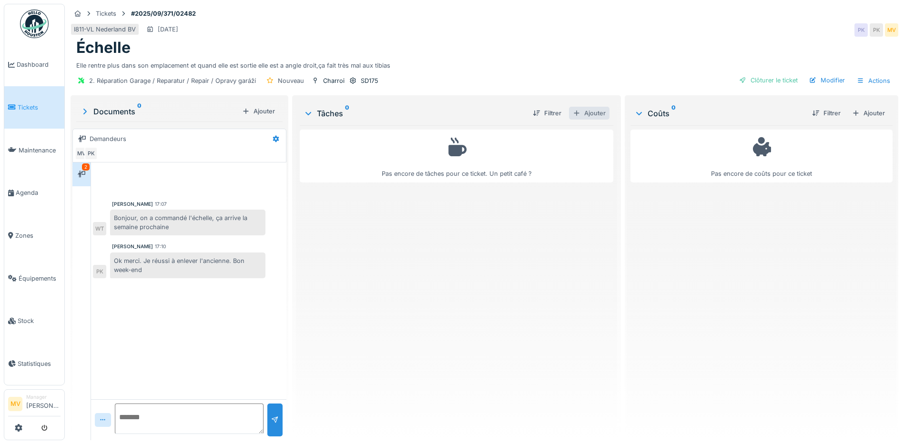
click at [593, 113] on div "Ajouter" at bounding box center [589, 113] width 40 height 13
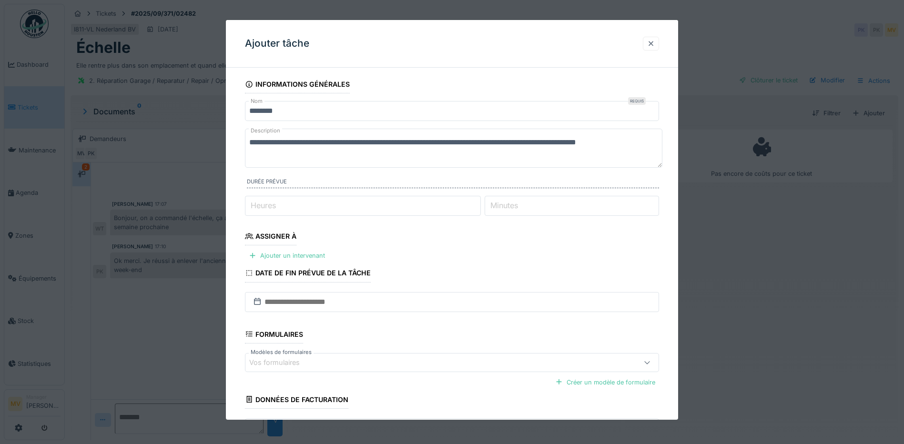
click at [655, 44] on div at bounding box center [651, 43] width 8 height 9
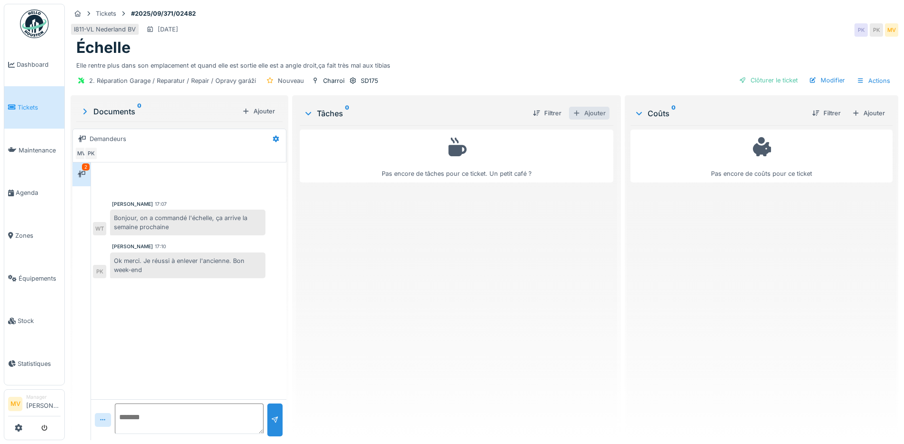
click at [598, 114] on div "Ajouter" at bounding box center [589, 113] width 40 height 13
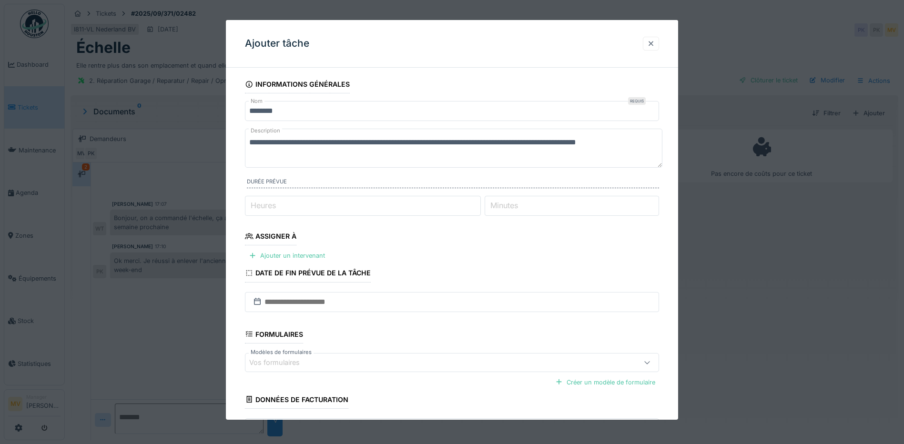
click at [651, 44] on div at bounding box center [651, 43] width 8 height 9
